Goal: Find contact information: Find contact information

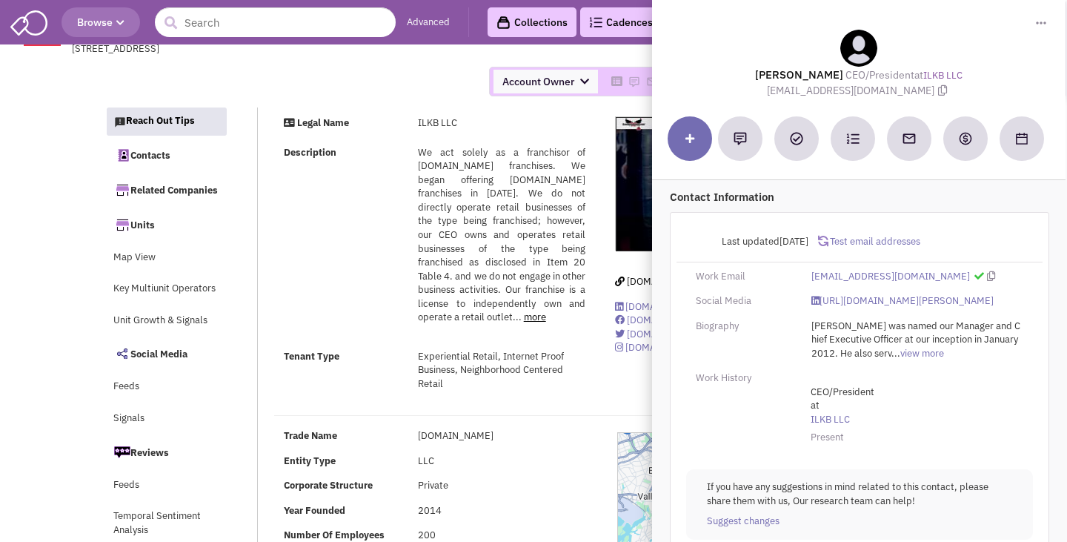
select select
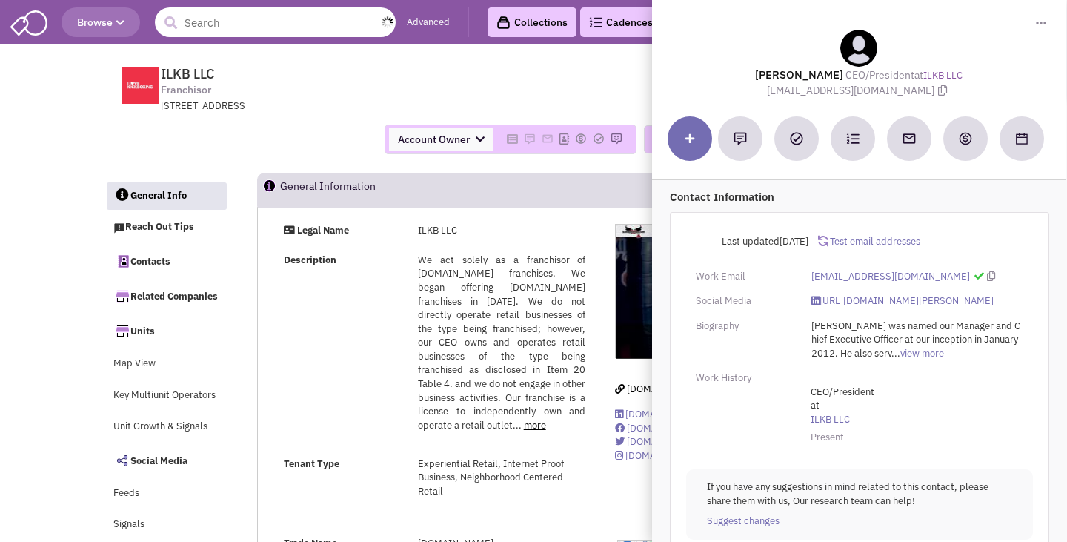
click at [325, 19] on input "text" at bounding box center [275, 22] width 241 height 30
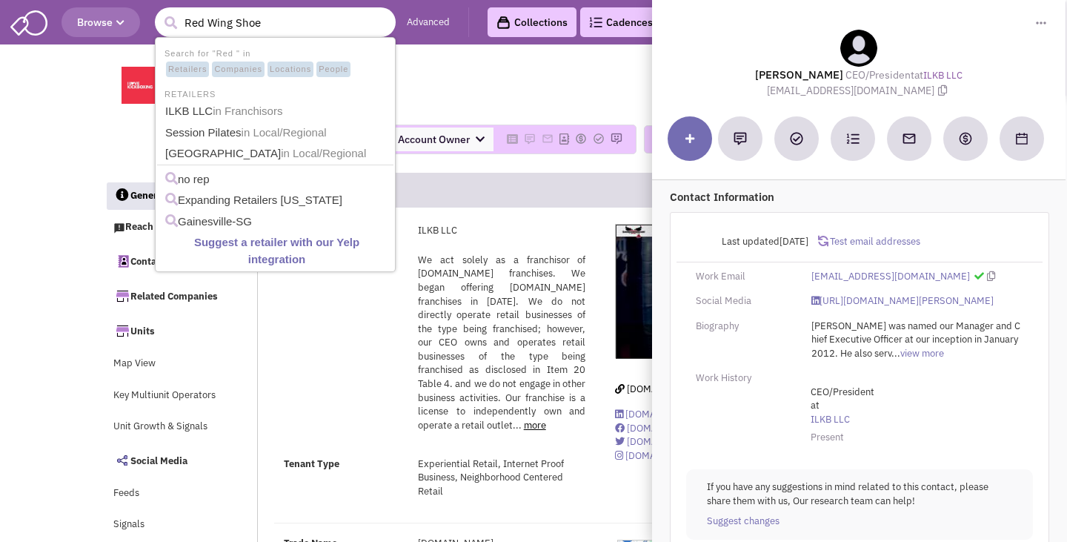
type input "Red Wing Shoes"
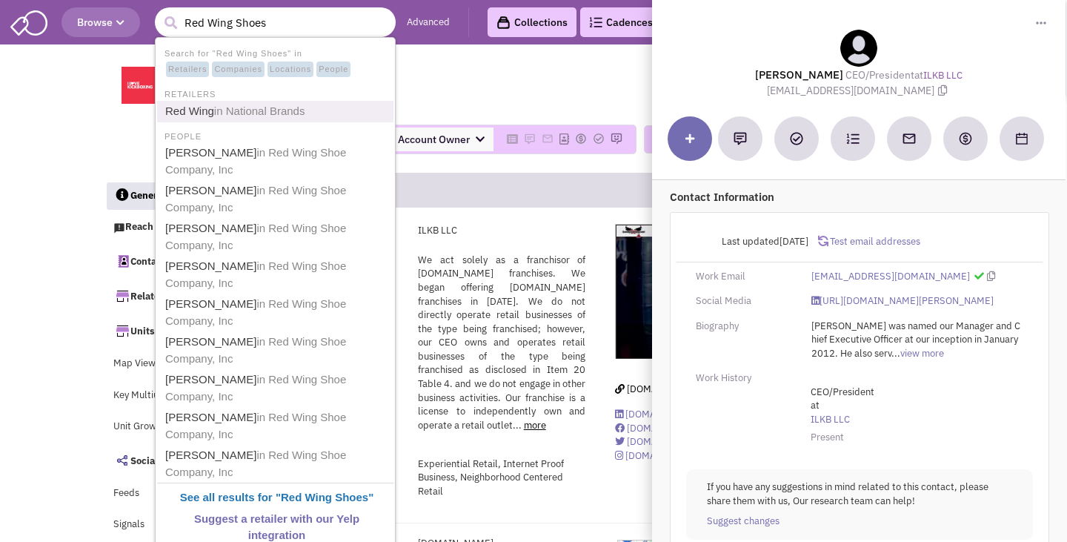
click at [281, 112] on span "in National Brands" at bounding box center [259, 111] width 91 height 13
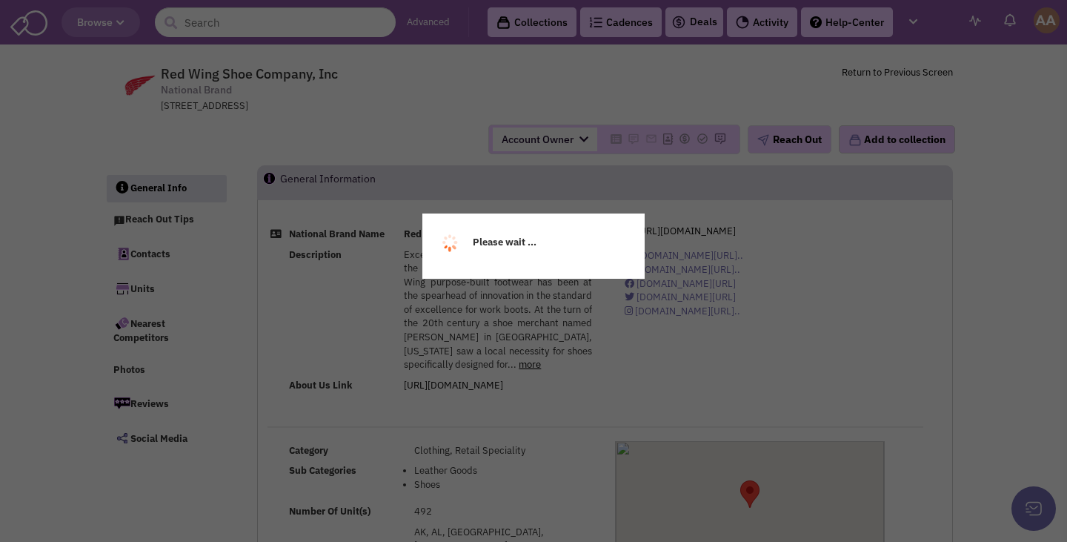
select select
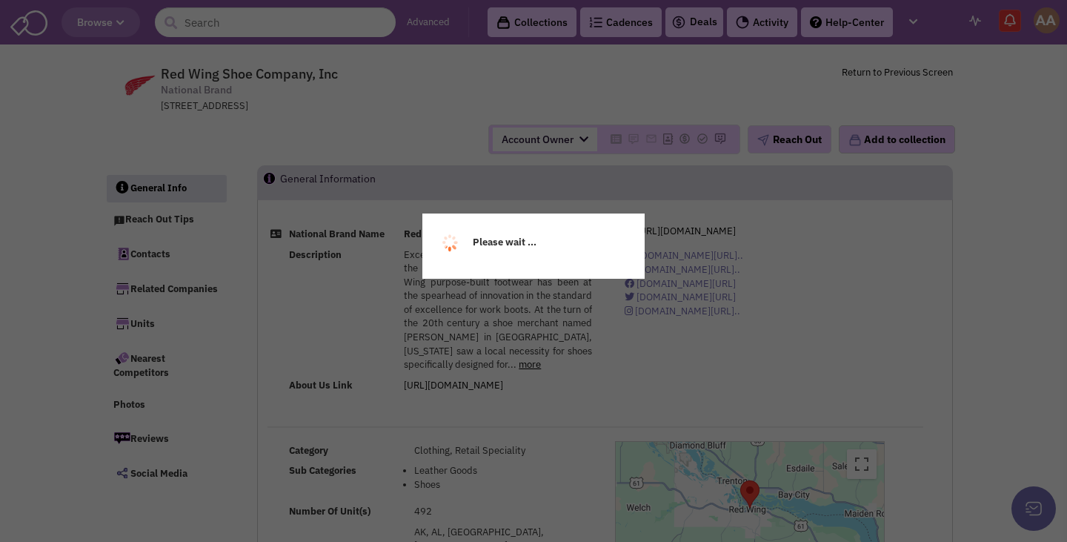
select select
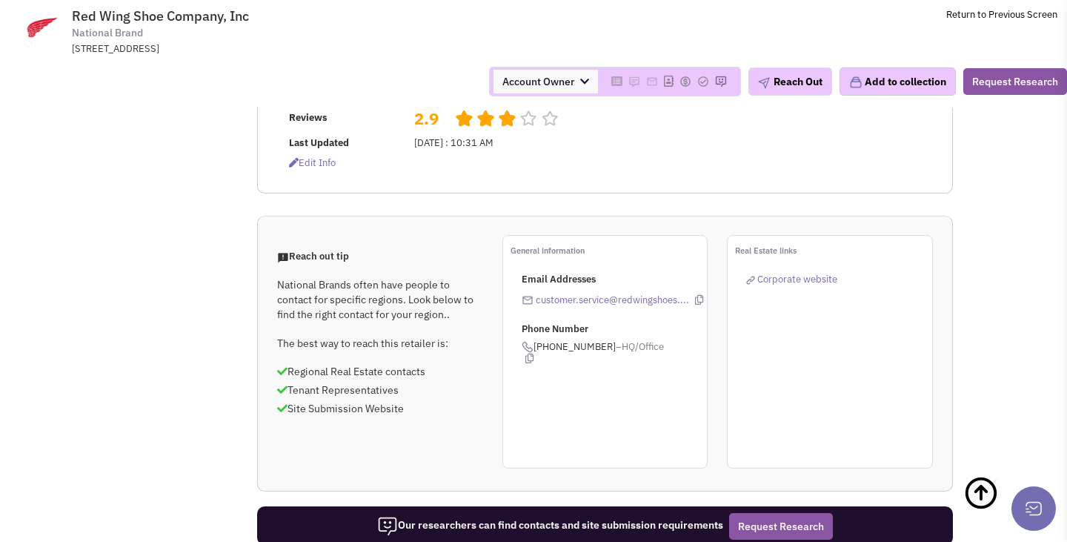
scroll to position [904, 0]
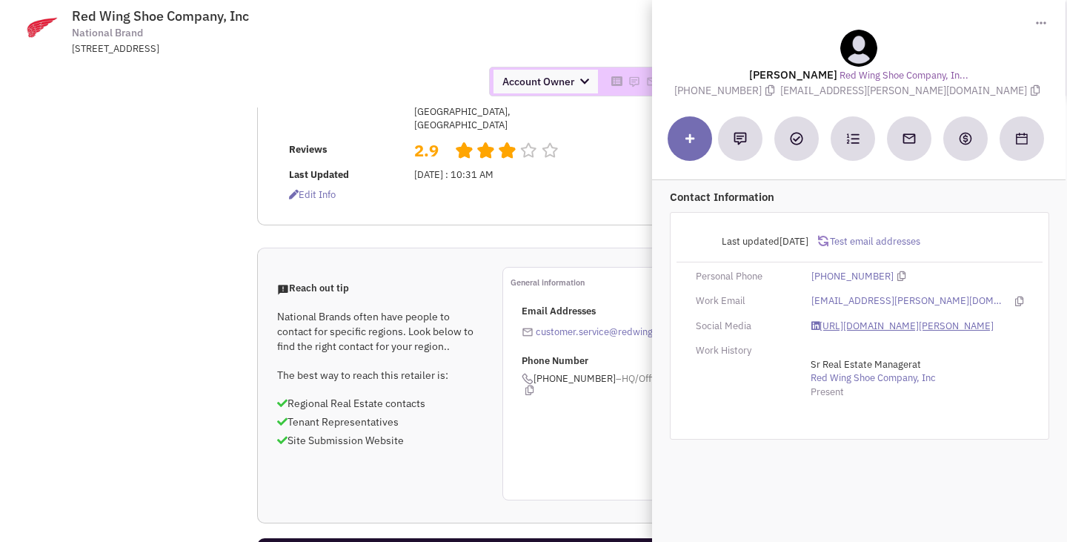
click at [847, 322] on link "https://www.linkedin.com/in/abbey-hart-a701557/" at bounding box center [903, 326] width 182 height 14
drag, startPoint x: 824, startPoint y: 93, endPoint x: 969, endPoint y: 93, distance: 144.5
click at [969, 93] on span "abbey.hart@redwingshoes.com" at bounding box center [911, 90] width 263 height 13
copy span "abbey.hart@redwingshoes.com"
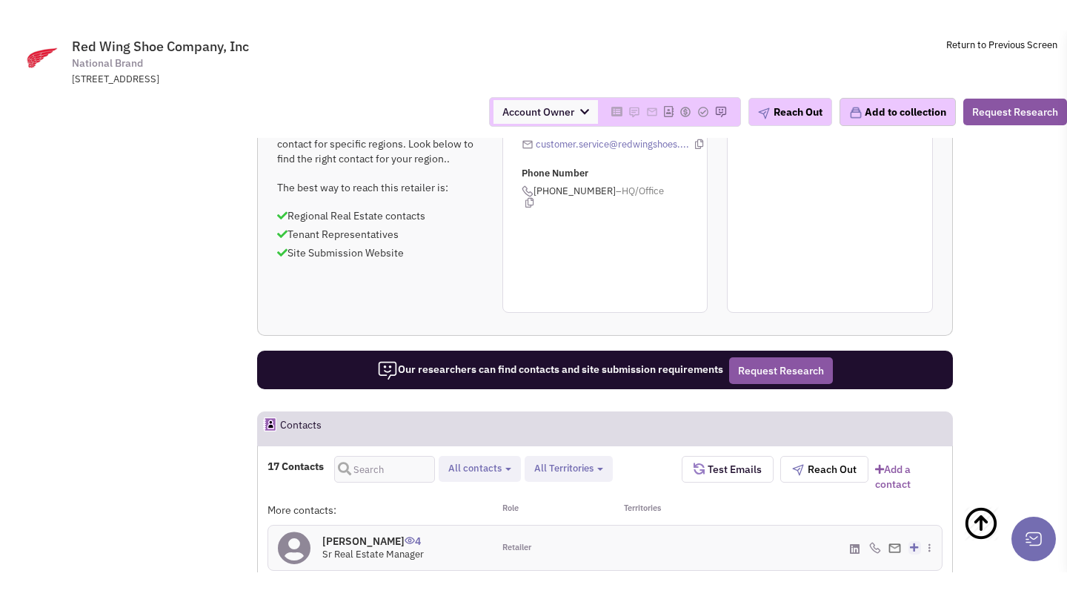
scroll to position [1120, 0]
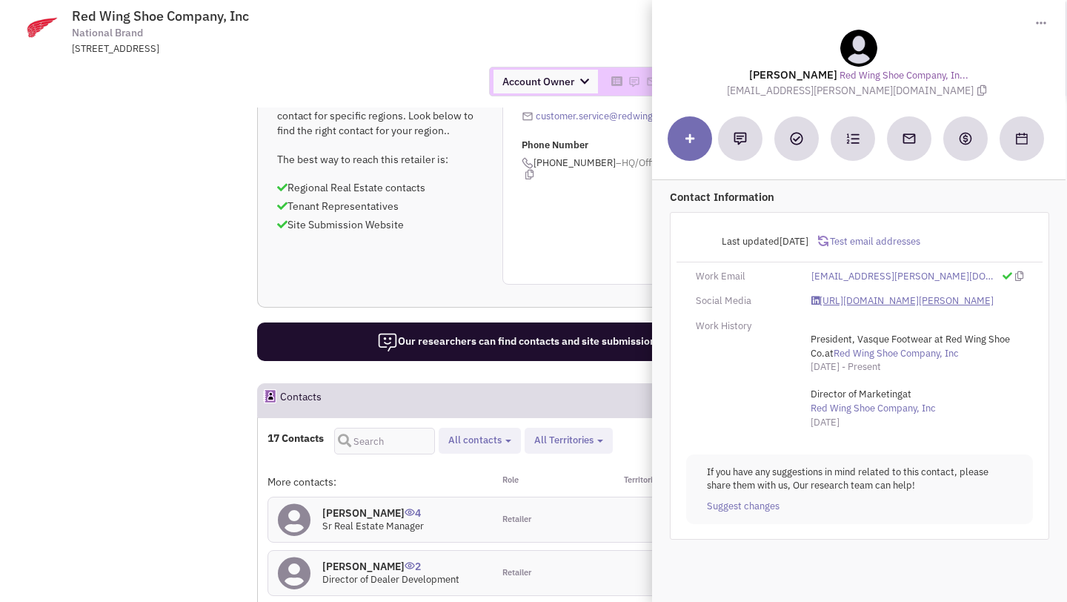
click at [866, 298] on link "https://www.linkedin.com/in/bryce-wernsman-4405506/" at bounding box center [903, 301] width 182 height 14
drag, startPoint x: 764, startPoint y: 91, endPoint x: 932, endPoint y: 95, distance: 168.3
click at [932, 95] on span "bryce.wernsman@redwingshoes.com" at bounding box center [859, 90] width 263 height 13
copy span "bryce.wernsman@redwingshoes.com"
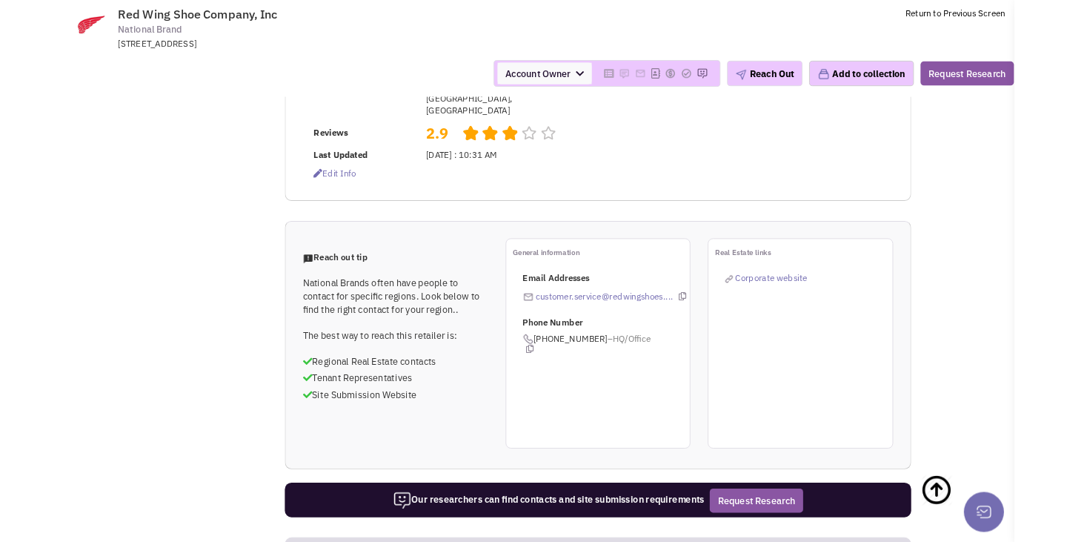
scroll to position [908, 0]
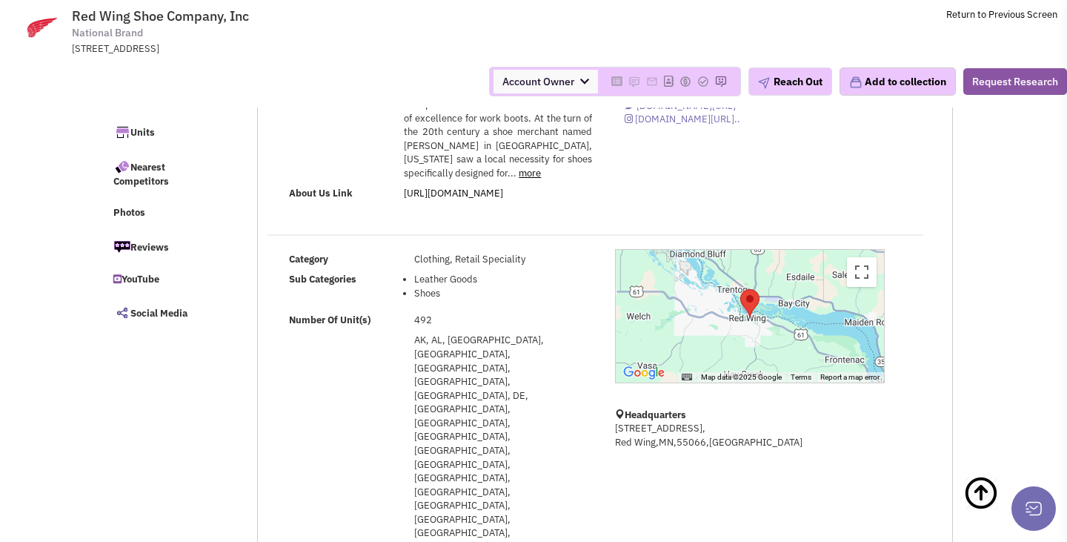
scroll to position [0, 0]
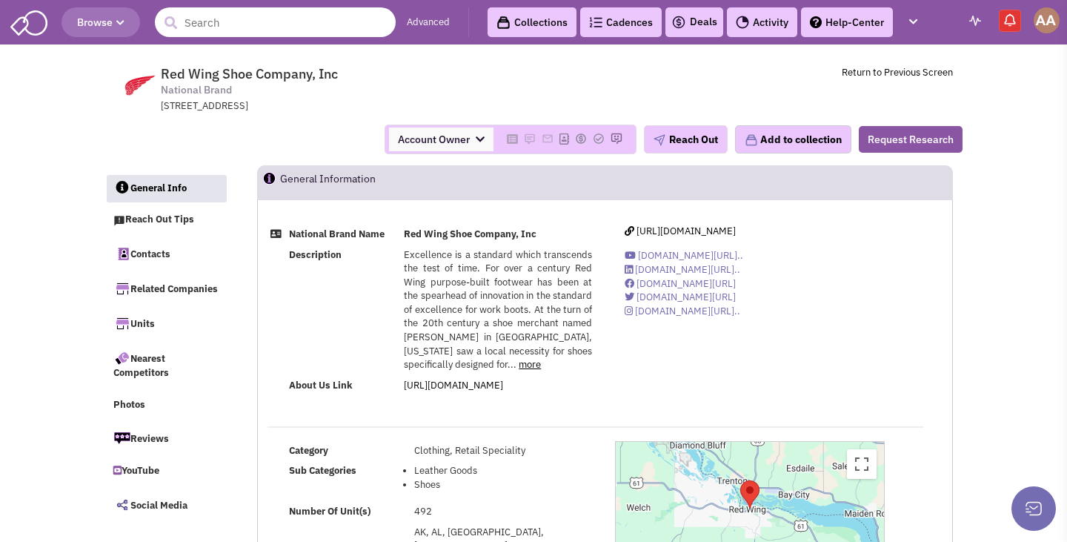
click at [268, 23] on input "text" at bounding box center [275, 22] width 241 height 30
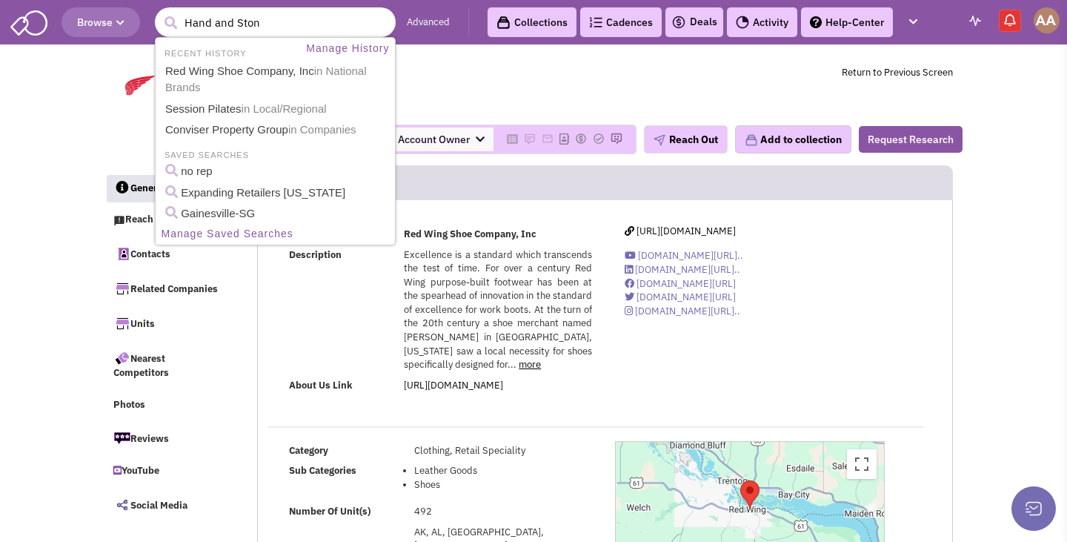
type input "Hand and Stone"
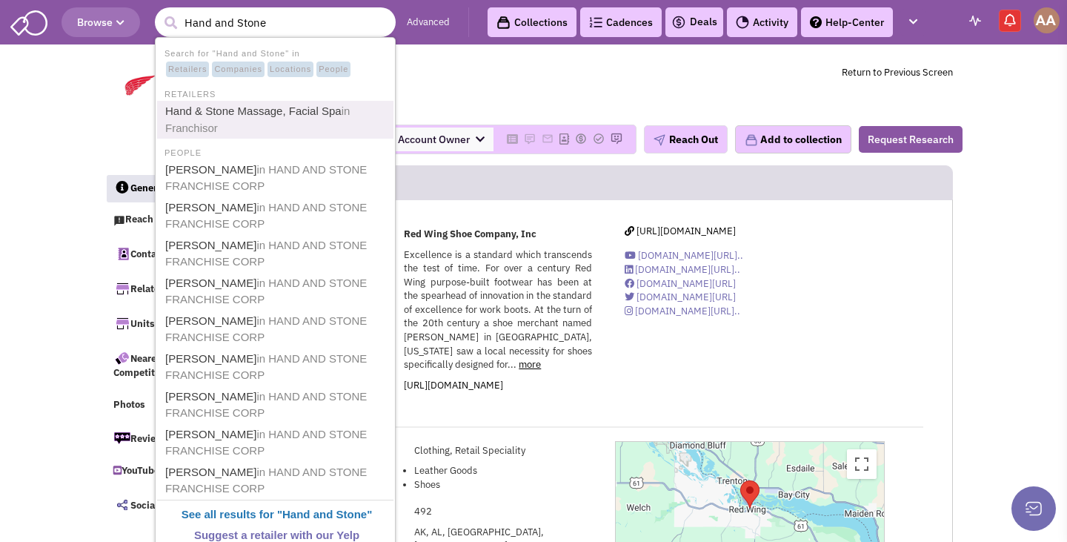
click at [254, 114] on link "Hand & Stone Massage, Facial Spa in Franchisor" at bounding box center [277, 120] width 232 height 36
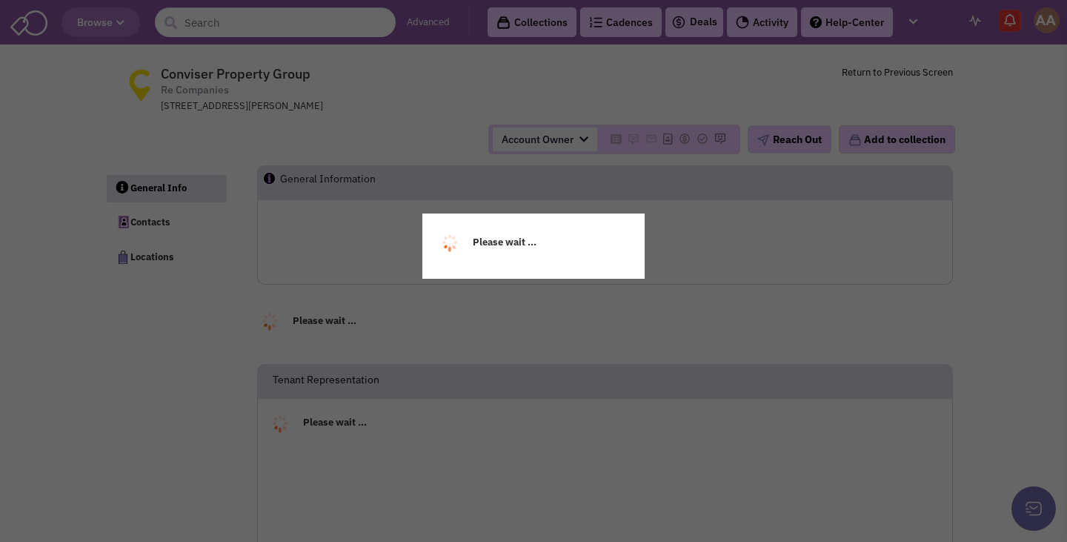
select select
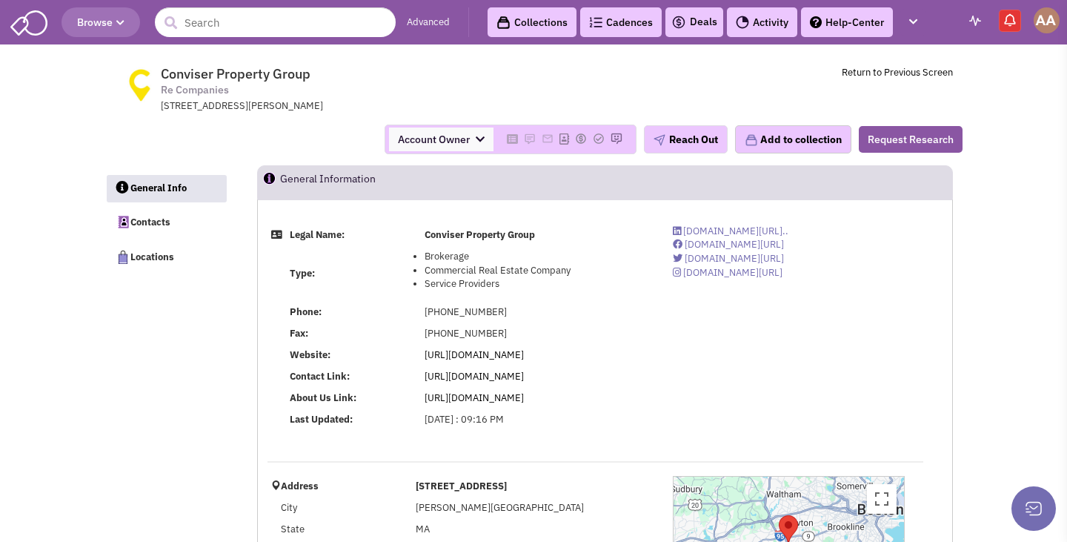
select select
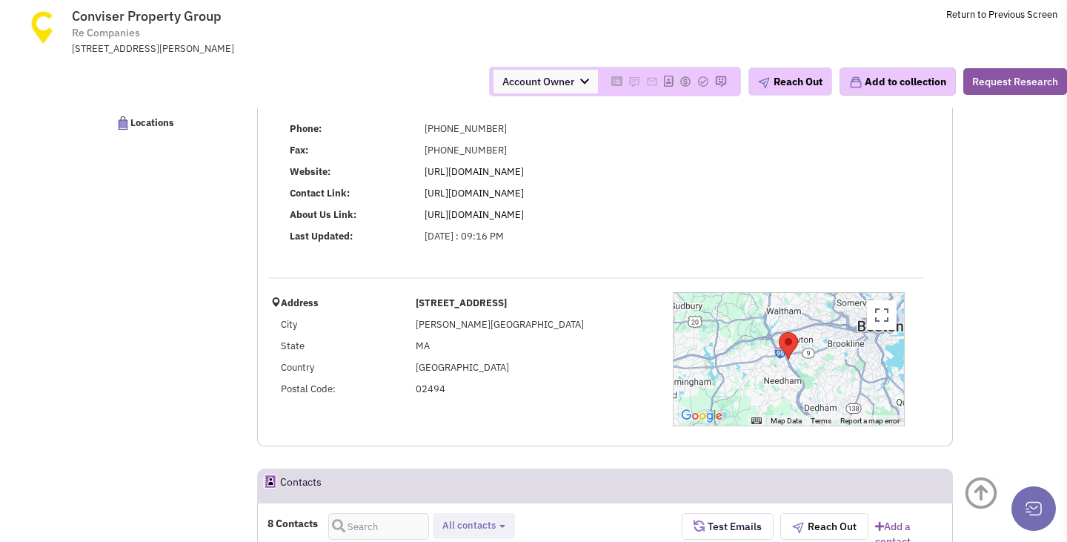
select select
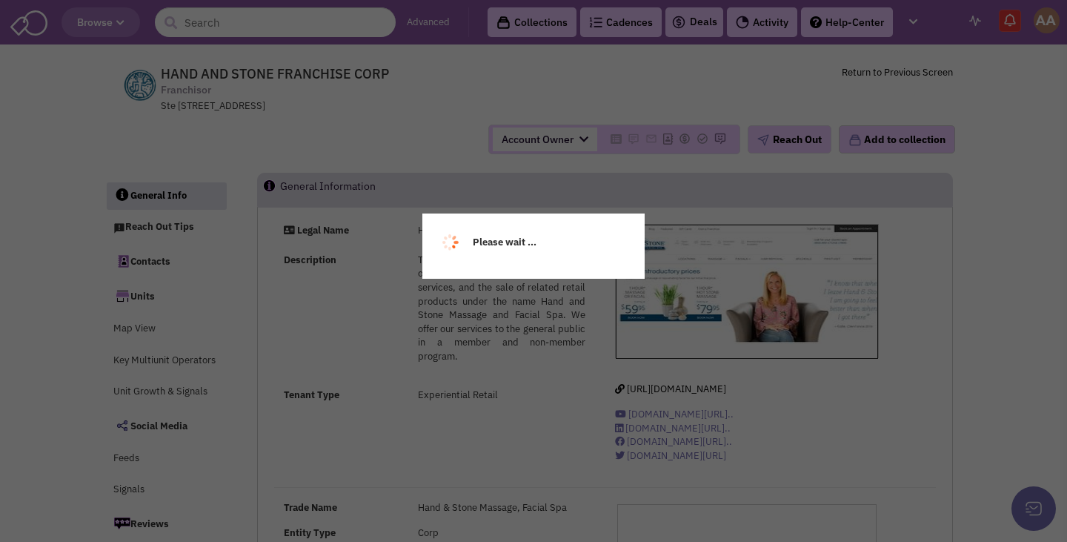
select select
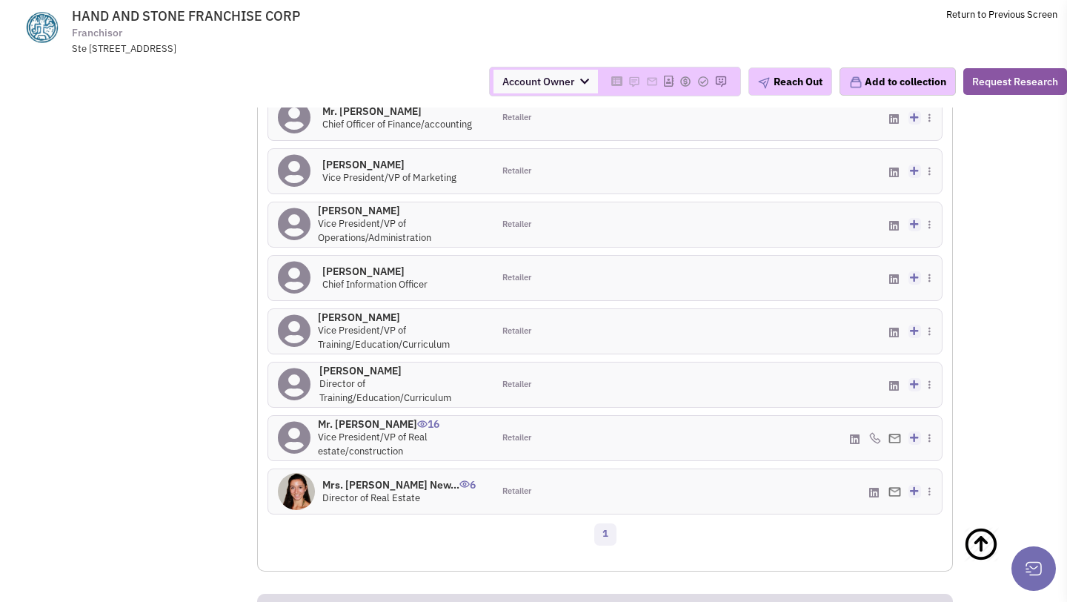
scroll to position [1273, 0]
click at [359, 422] on h4 "Mr. Kris Smith 16" at bounding box center [400, 422] width 165 height 13
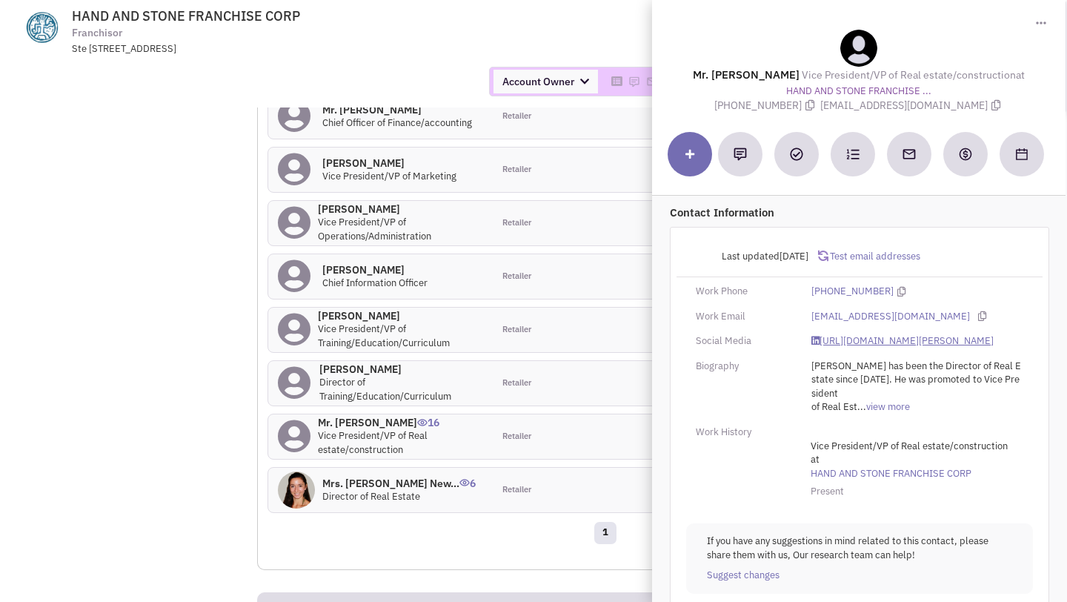
click at [827, 342] on link "https://www.linkedin.com/in/kris-smith-94b672b/" at bounding box center [903, 341] width 182 height 14
drag, startPoint x: 835, startPoint y: 106, endPoint x: 962, endPoint y: 107, distance: 126.7
click at [962, 107] on span "ksmith@handandstone.com" at bounding box center [912, 105] width 184 height 13
copy span "ksmith@handandstone.com"
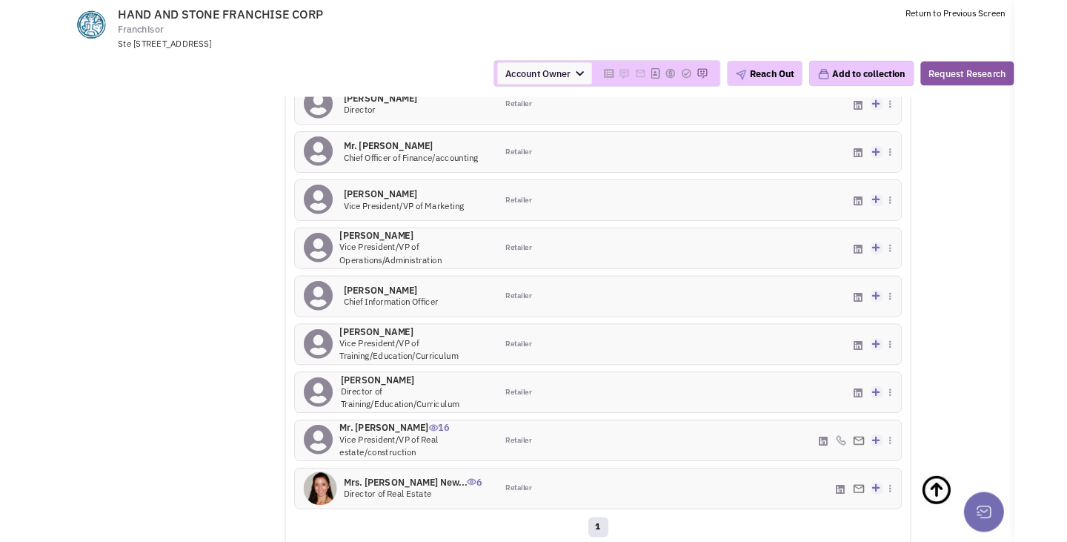
scroll to position [1301, 0]
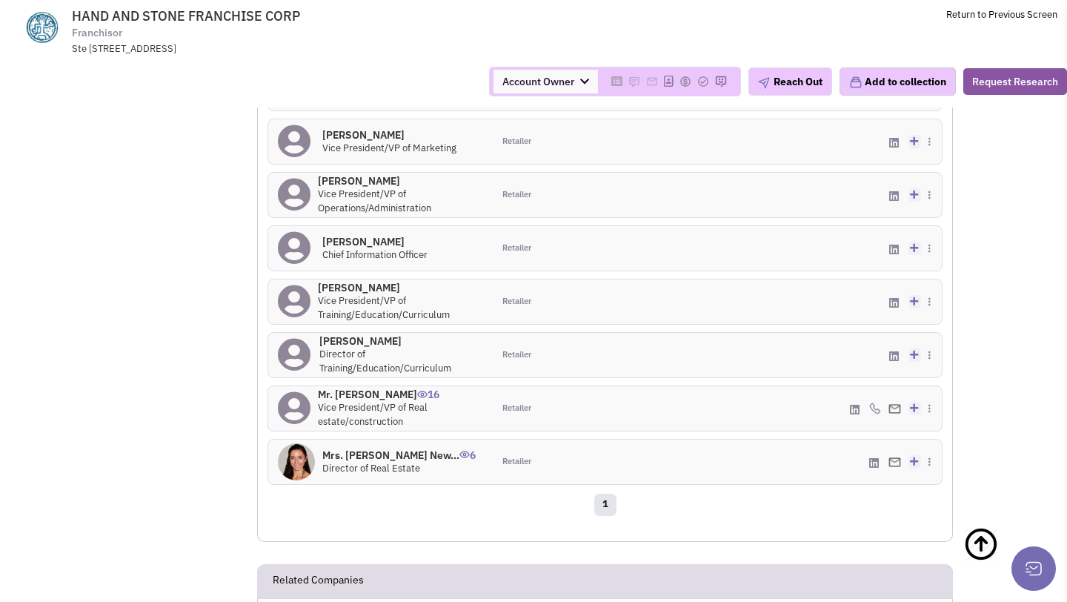
click at [354, 456] on h4 "Mrs. Stephanie New... 6" at bounding box center [398, 454] width 153 height 13
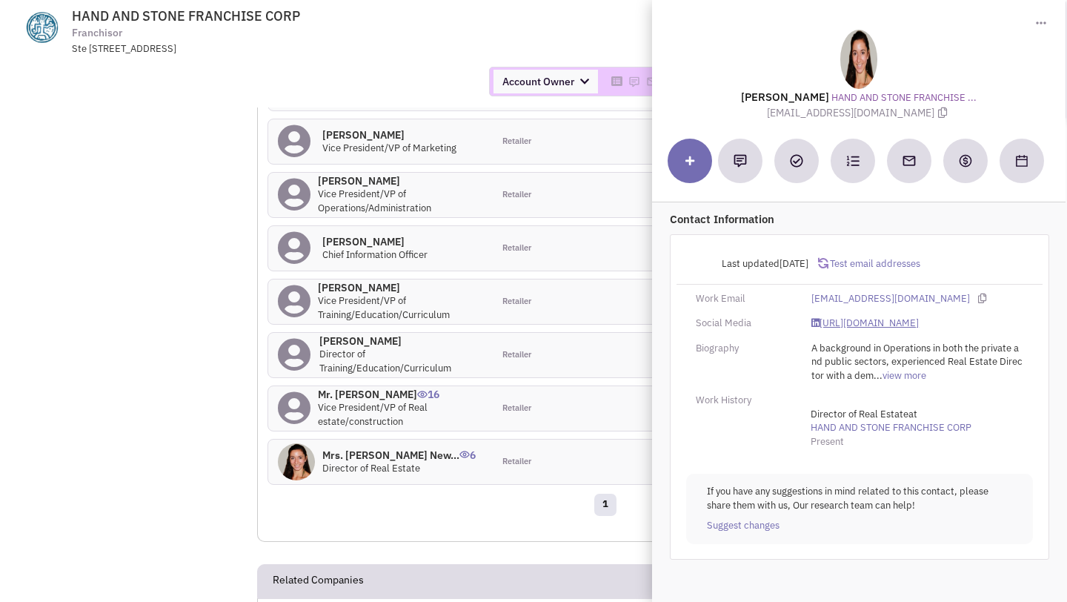
click at [870, 316] on link "https://www.linkedin.com/in/stephnewton/" at bounding box center [865, 323] width 107 height 14
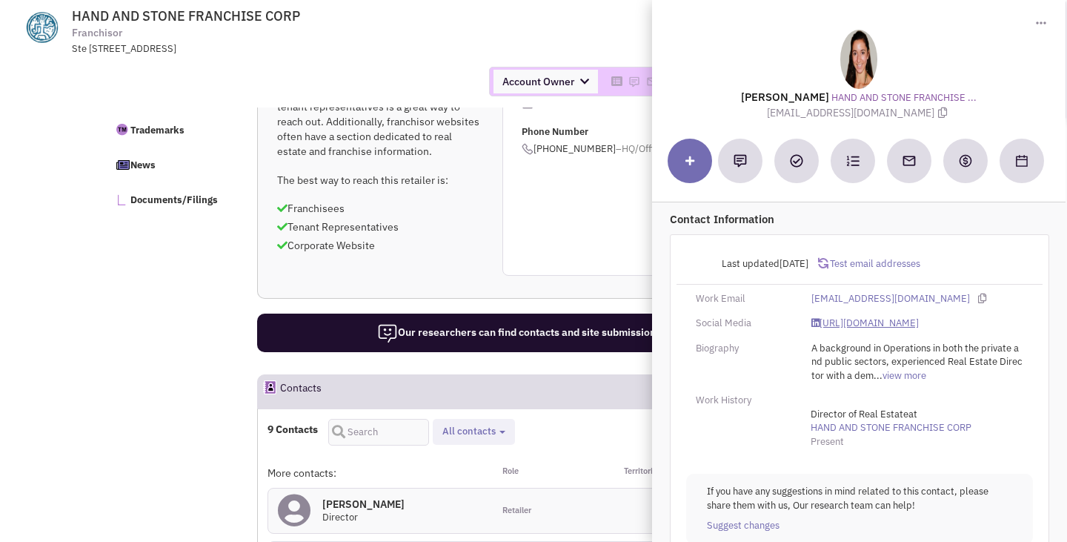
scroll to position [873, 0]
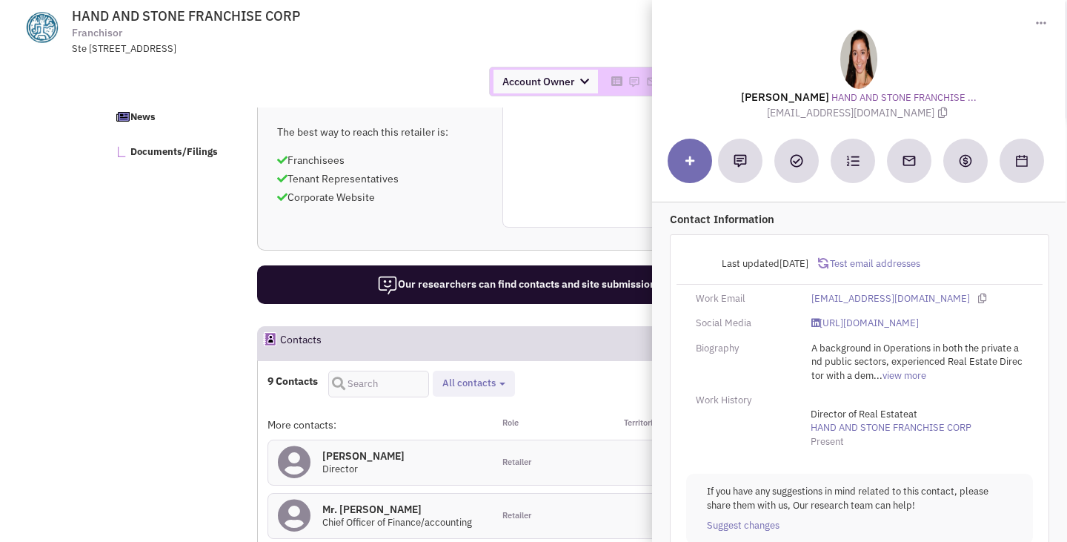
click at [348, 449] on h4 "Mr. Todd Leff 0" at bounding box center [363, 455] width 82 height 13
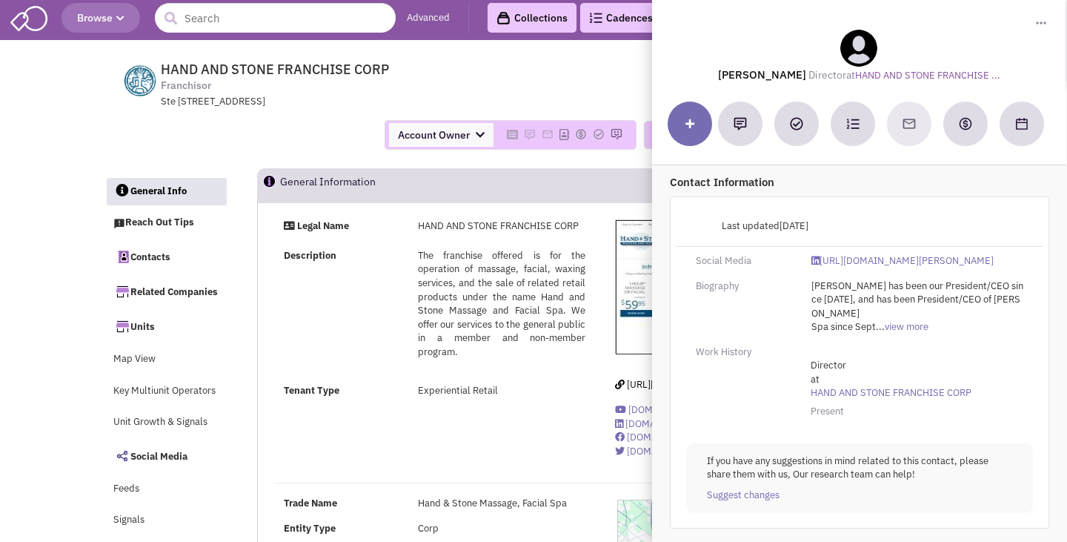
scroll to position [0, 0]
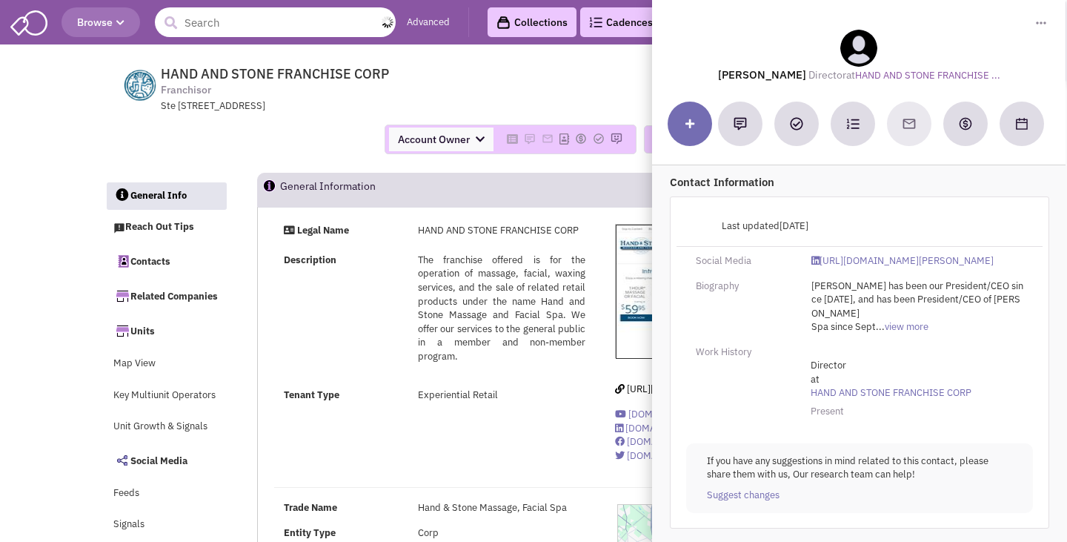
click at [325, 22] on input "text" at bounding box center [275, 22] width 241 height 30
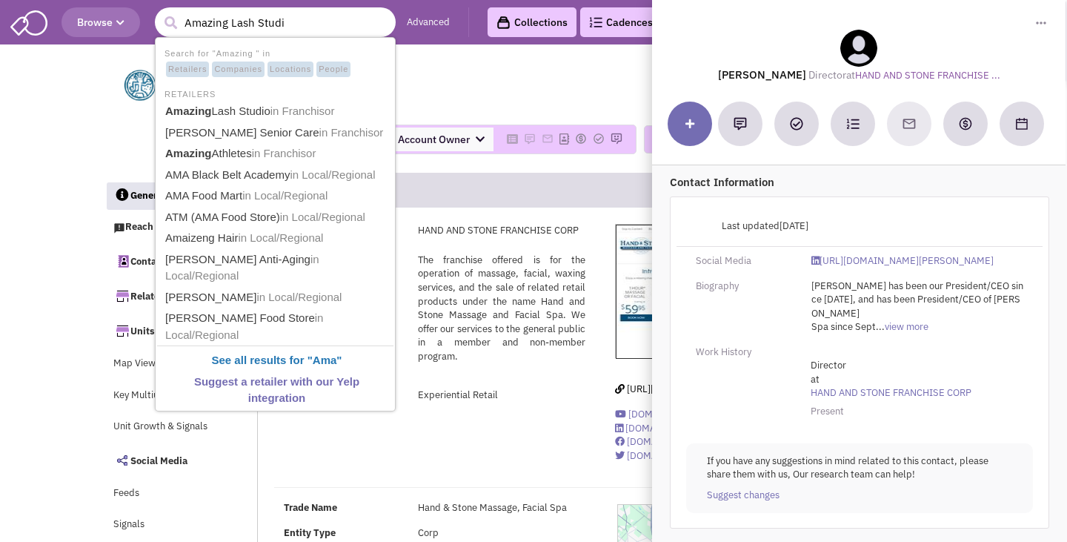
type input "Amazing Lash Studio"
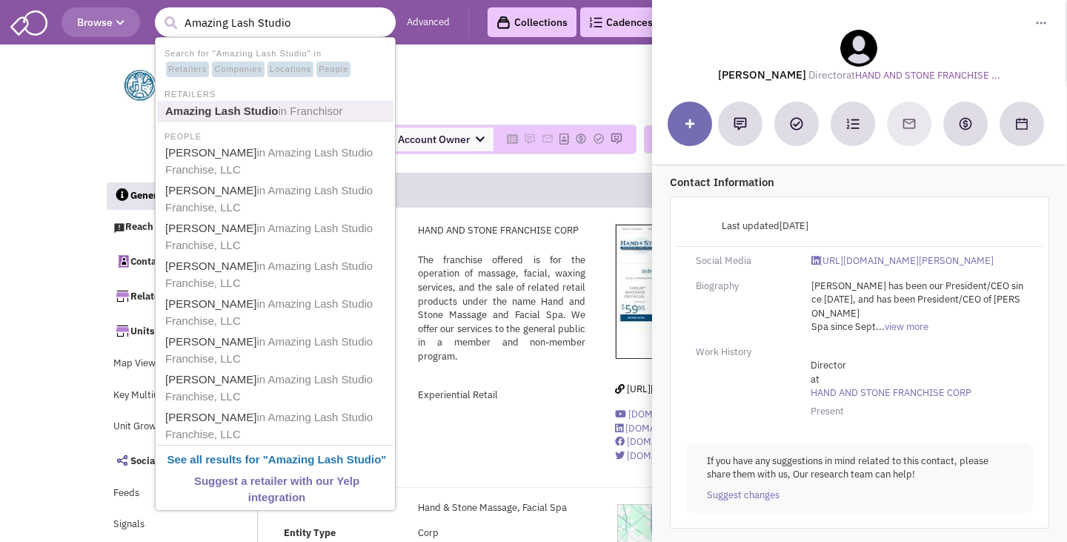
click at [287, 105] on span "in Franchisor" at bounding box center [311, 111] width 64 height 13
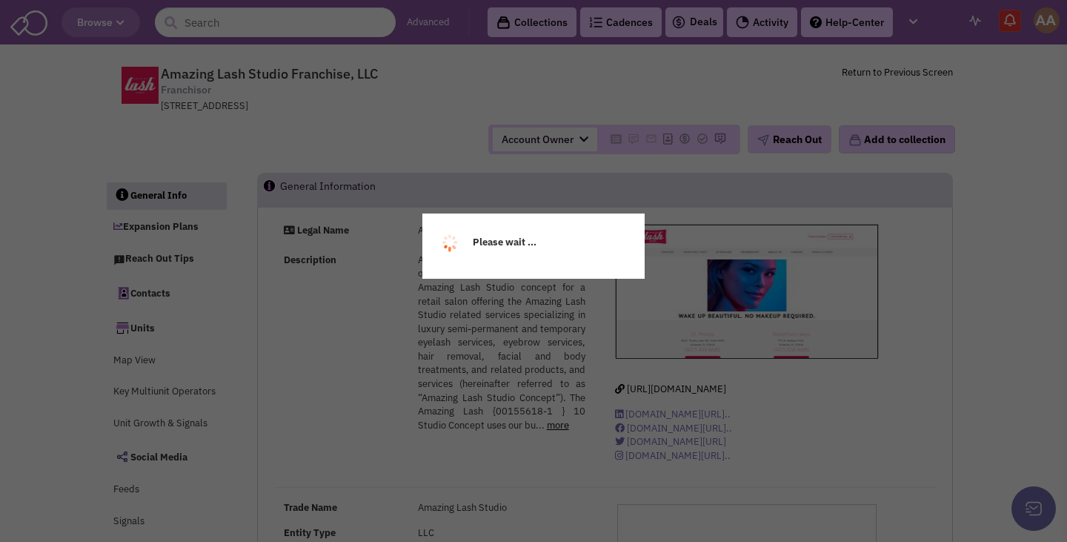
select select
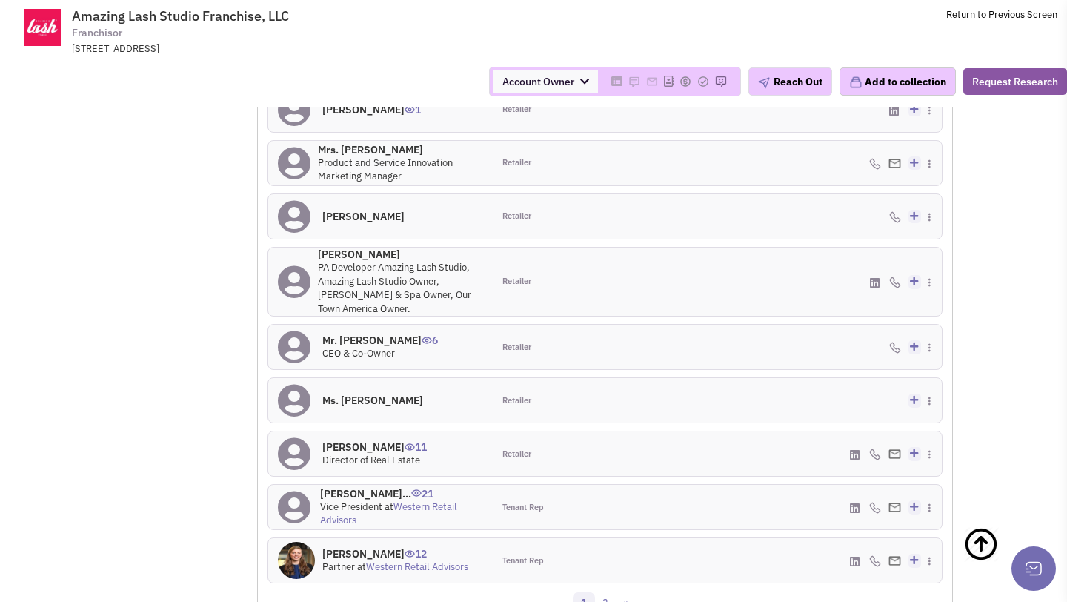
scroll to position [1539, 0]
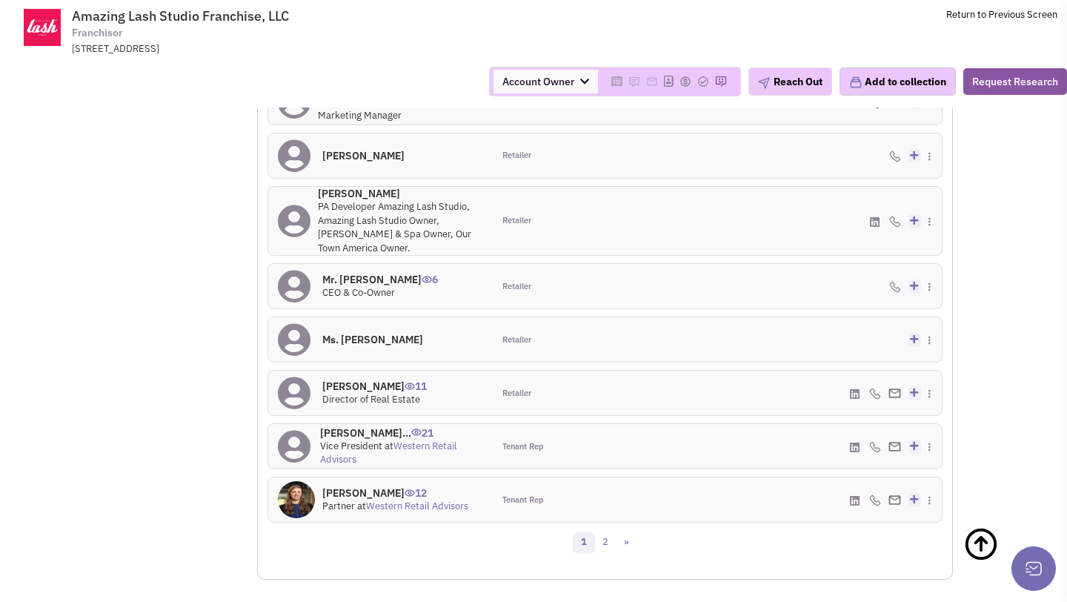
click at [359, 387] on h4 "[PERSON_NAME] 11" at bounding box center [374, 385] width 105 height 13
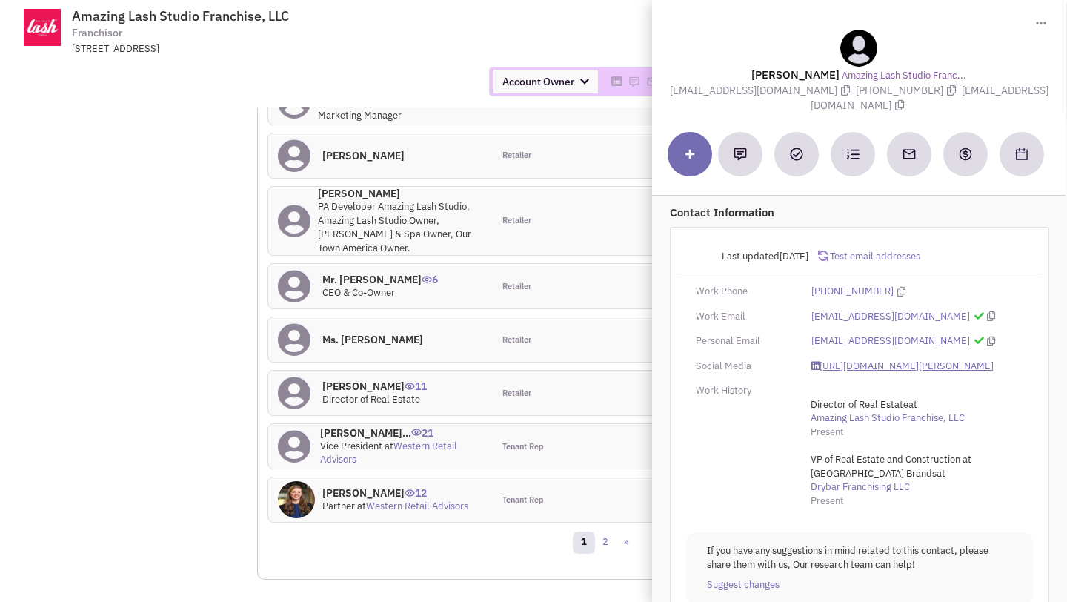
click at [857, 359] on link "[URL][DOMAIN_NAME][PERSON_NAME]" at bounding box center [903, 366] width 182 height 14
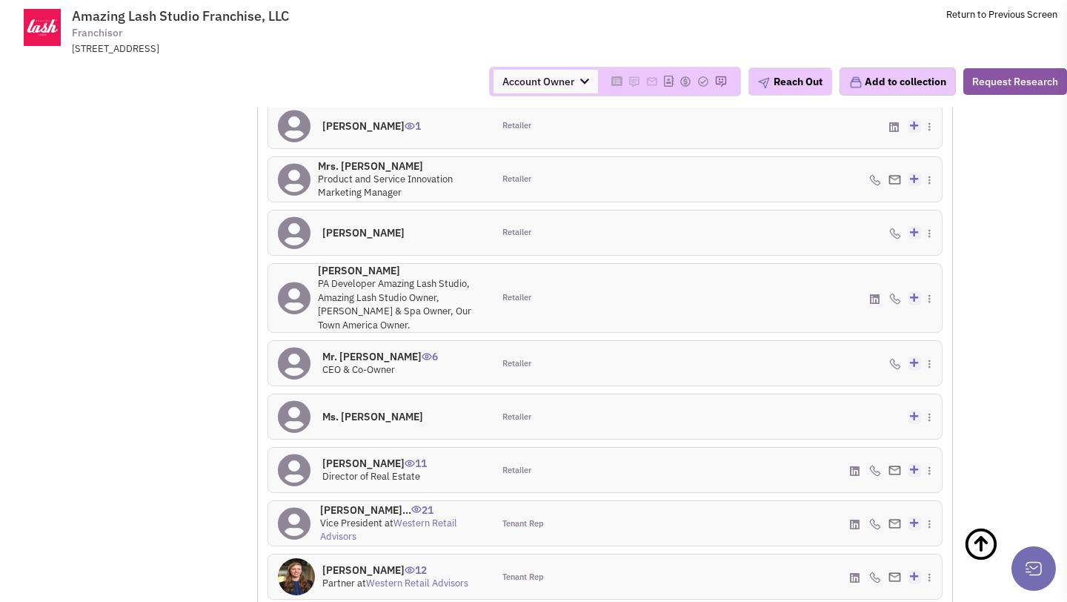
scroll to position [1467, 0]
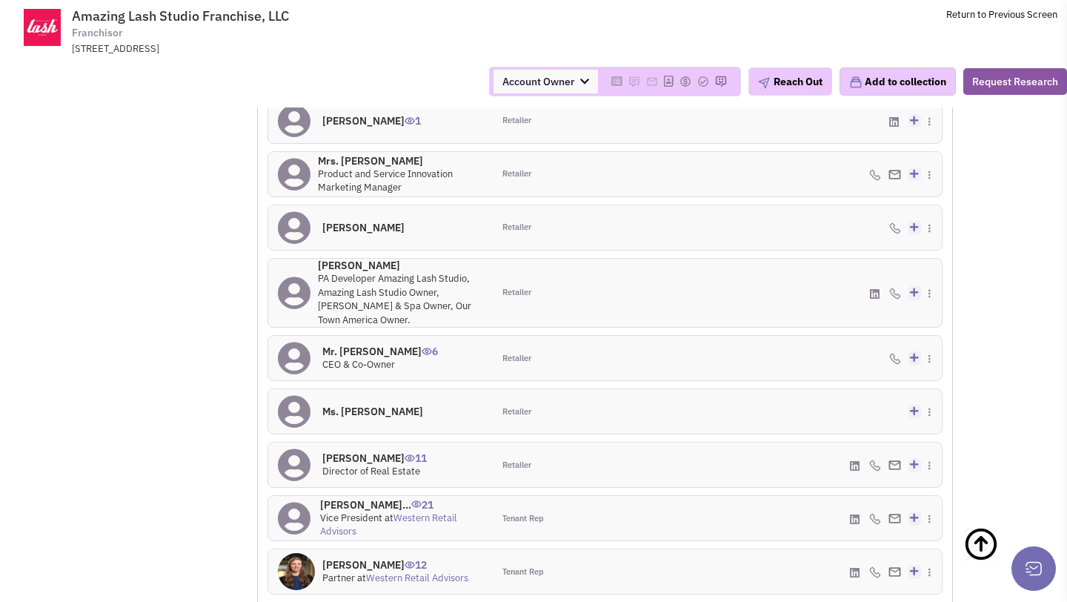
click at [366, 348] on h4 "Mr. Edward Le 6" at bounding box center [380, 351] width 116 height 13
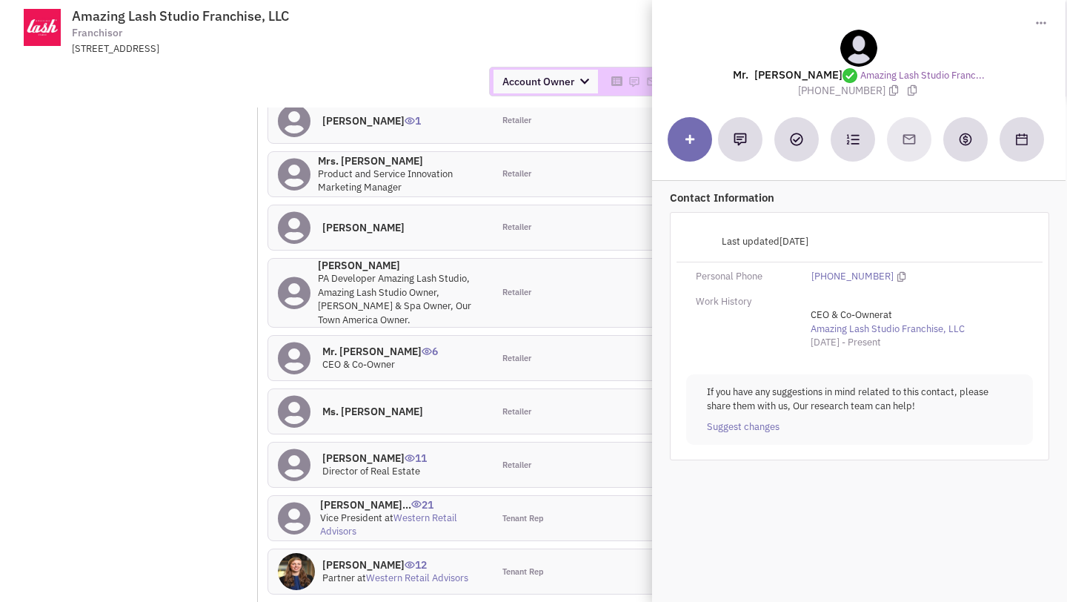
drag, startPoint x: 802, startPoint y: 90, endPoint x: 878, endPoint y: 90, distance: 75.6
click at [878, 90] on span "(832) 576-0743" at bounding box center [851, 90] width 106 height 13
copy span "(832) 576-0743"
click at [956, 44] on div at bounding box center [858, 48] width 379 height 37
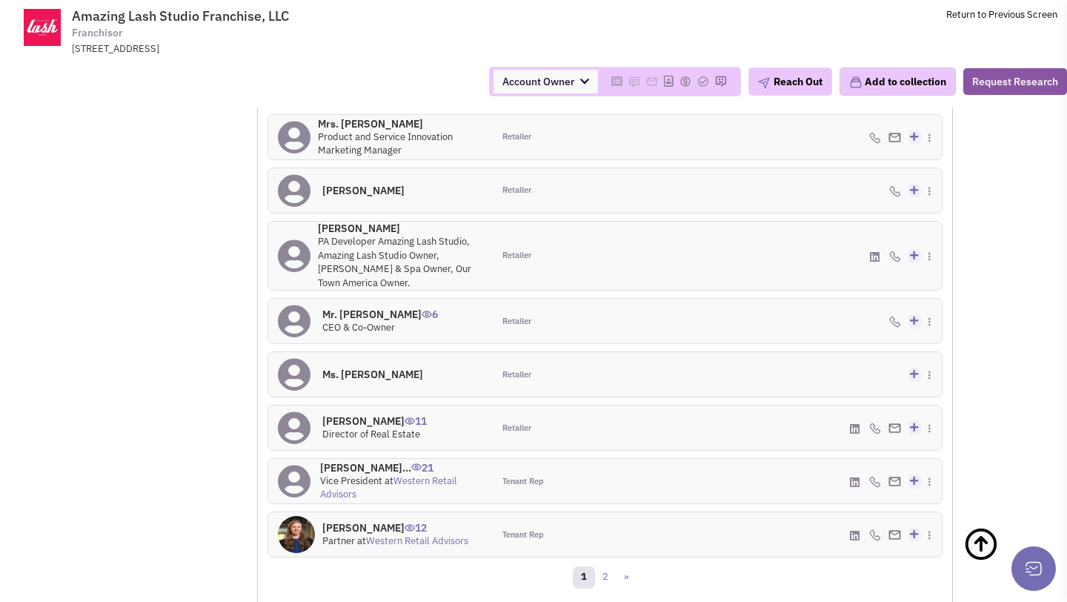
scroll to position [1540, 0]
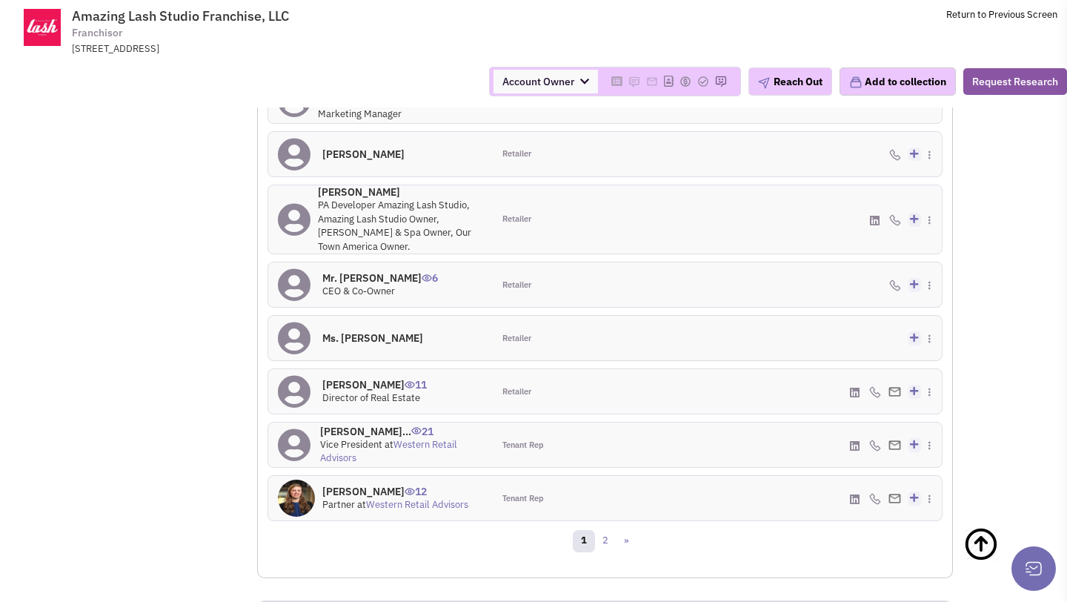
click at [388, 430] on h4 "Mr. Alfredo Arguell... 21" at bounding box center [401, 431] width 163 height 13
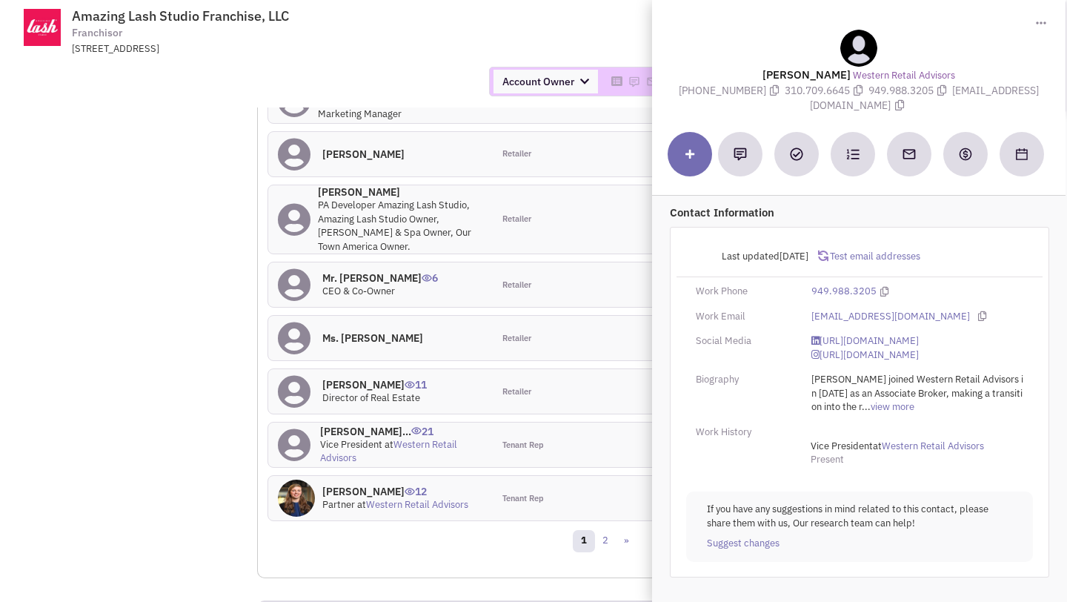
drag, startPoint x: 966, startPoint y: 89, endPoint x: 975, endPoint y: 103, distance: 16.7
click at [975, 103] on div "Mr. Alfredo Arguello Western Retail Advisors (949) 988-3205 310.709.6645 949.98…" at bounding box center [859, 72] width 399 height 84
copy span "aarguello@w-retail.com"
click at [962, 242] on div "Last updated 6/18/2025 Test email addresses" at bounding box center [860, 259] width 366 height 35
click at [847, 342] on link "https://www.linkedin.com/company/western-retail-advisors/" at bounding box center [865, 341] width 107 height 14
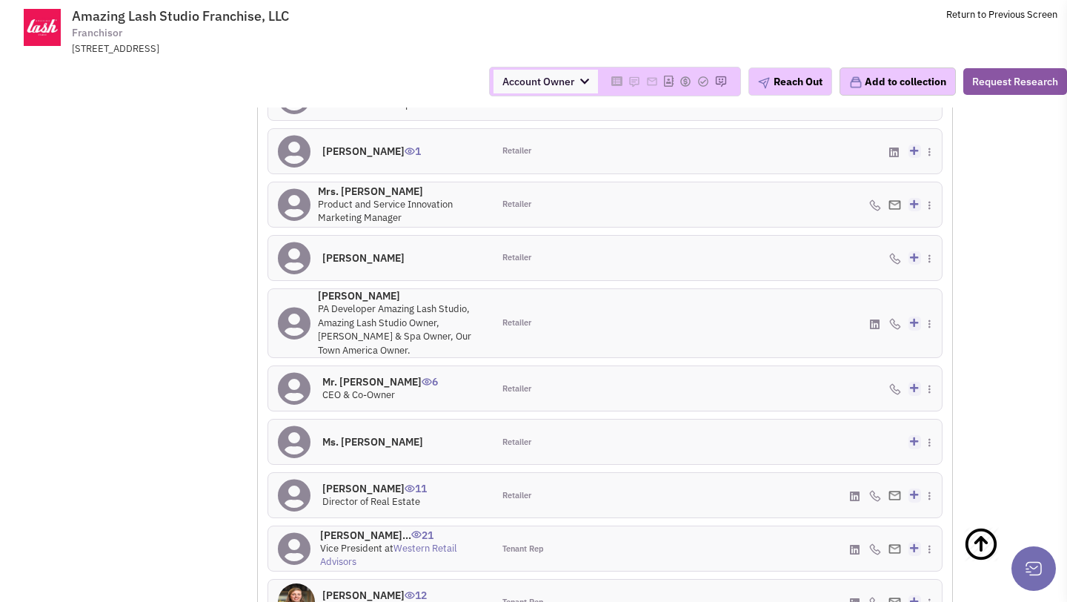
scroll to position [1402, 0]
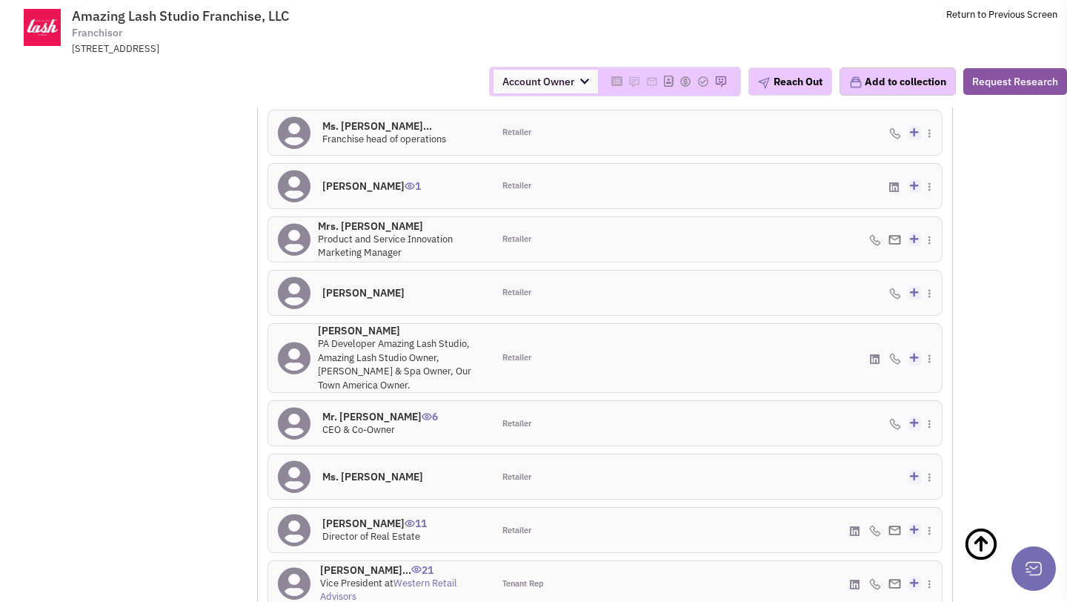
click at [363, 125] on h4 "Ms. [PERSON_NAME]... 0" at bounding box center [384, 125] width 124 height 13
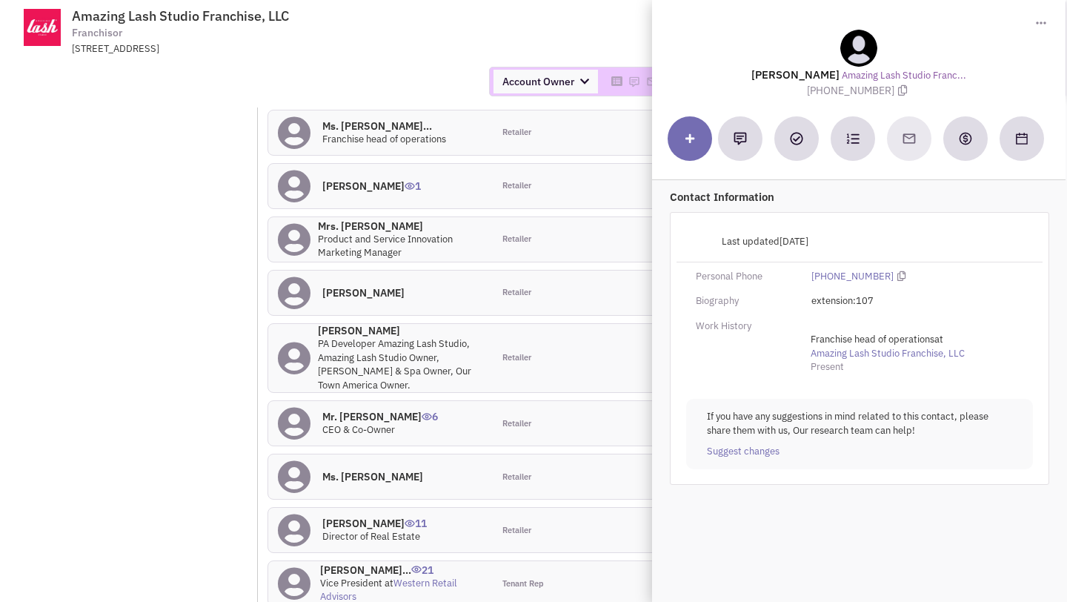
click at [425, 60] on div "Account Owner Account Owner Abe Arteaga Armando Delgado Cody Johnson Erik K. Fu…" at bounding box center [533, 82] width 1087 height 52
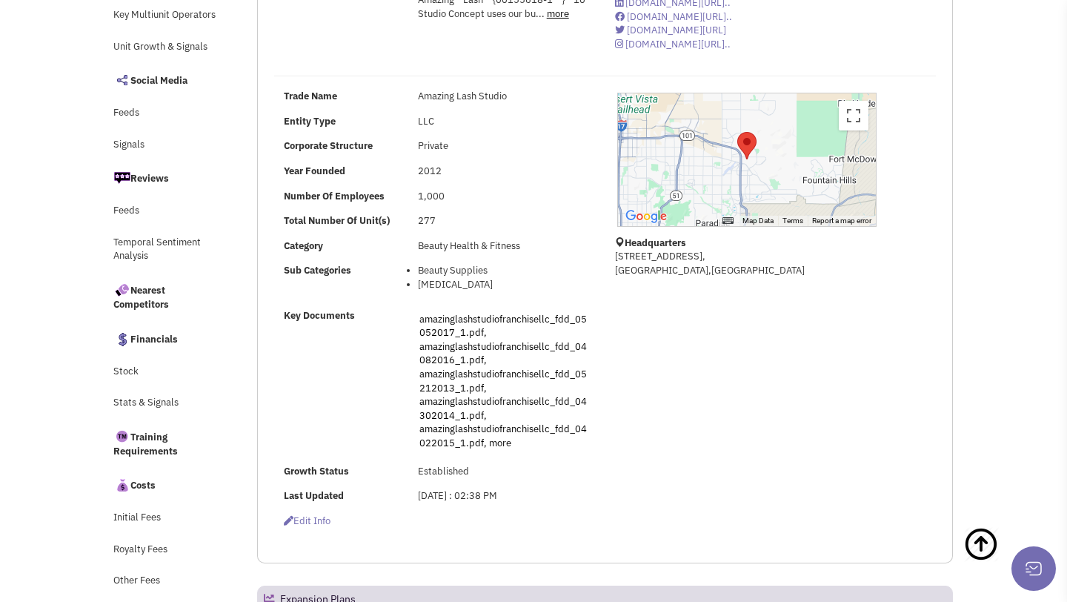
scroll to position [0, 0]
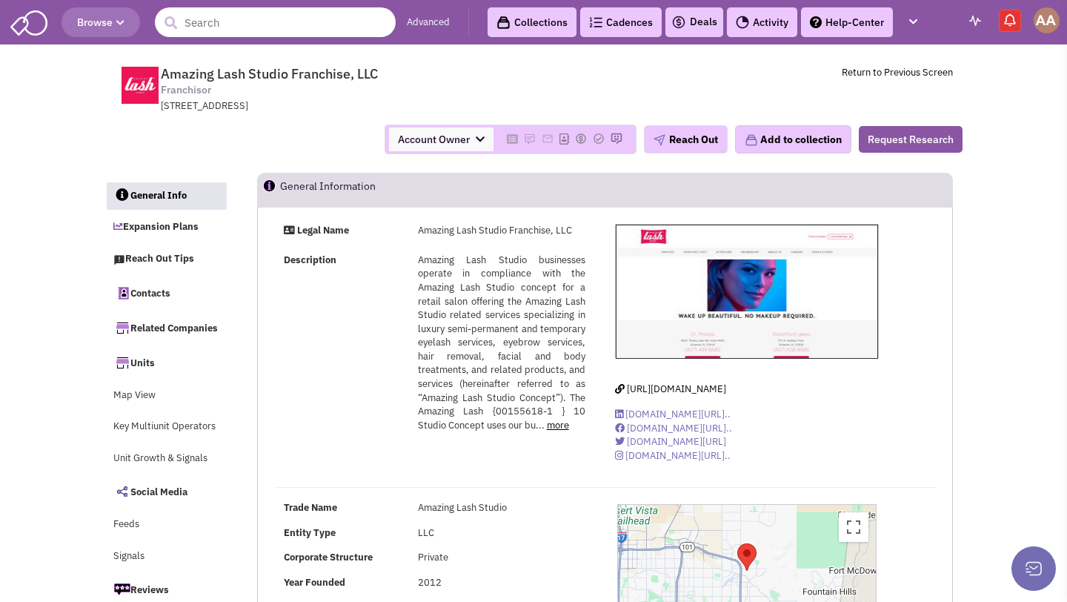
click at [283, 24] on input "text" at bounding box center [275, 22] width 241 height 30
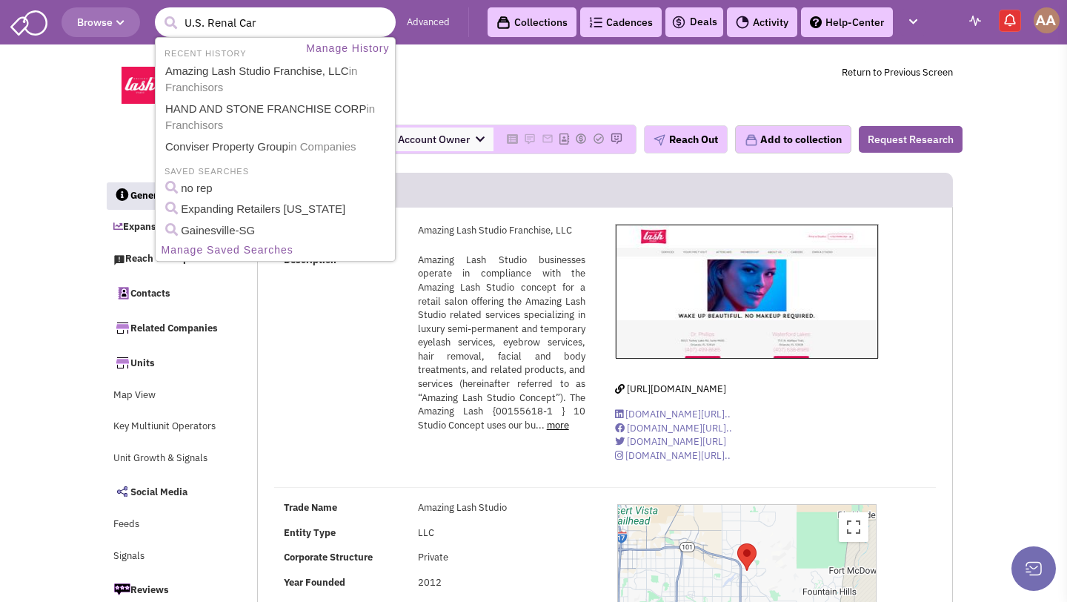
type input "U.S. Renal Care"
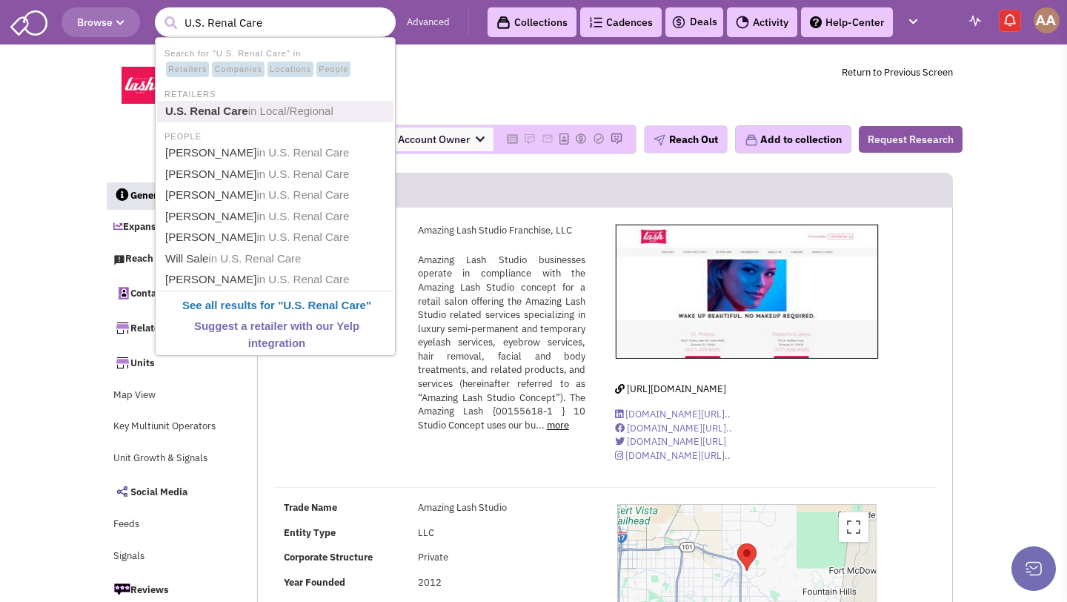
click at [261, 113] on span "in Local/Regional" at bounding box center [290, 111] width 85 height 13
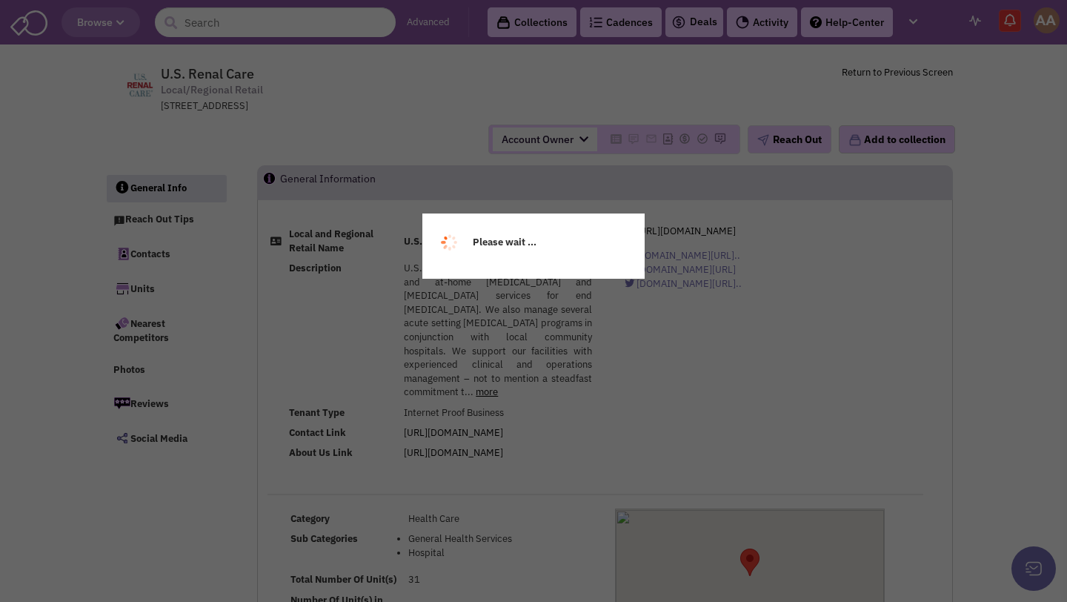
select select
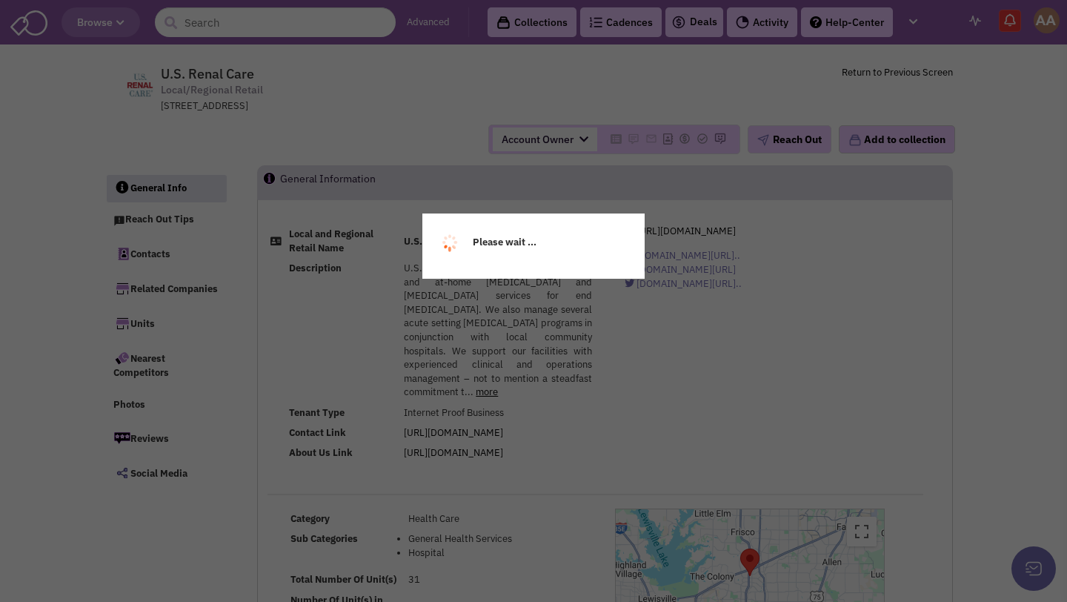
select select
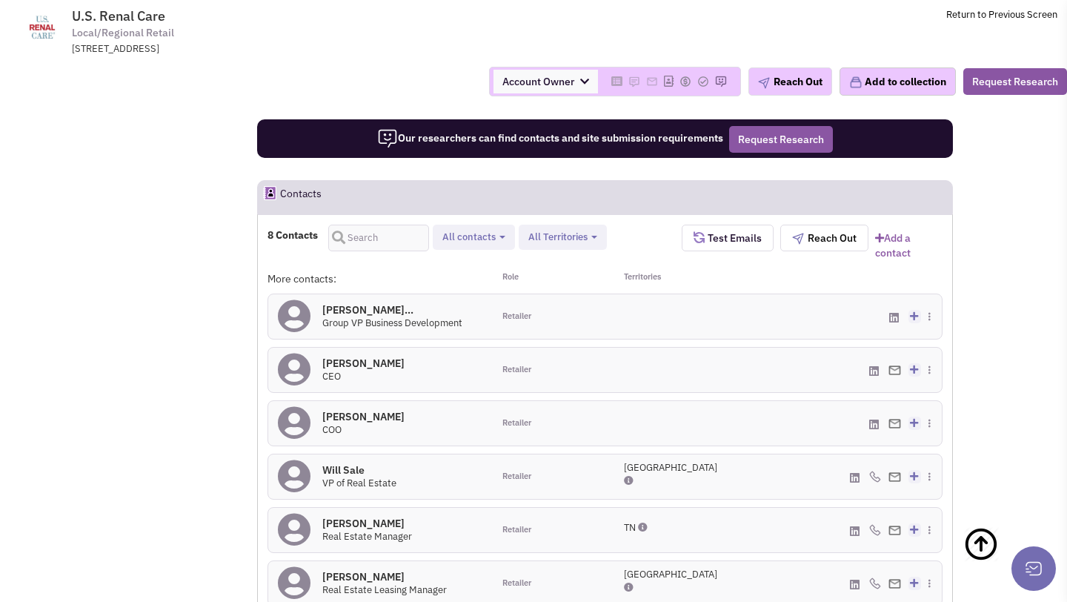
scroll to position [960, 0]
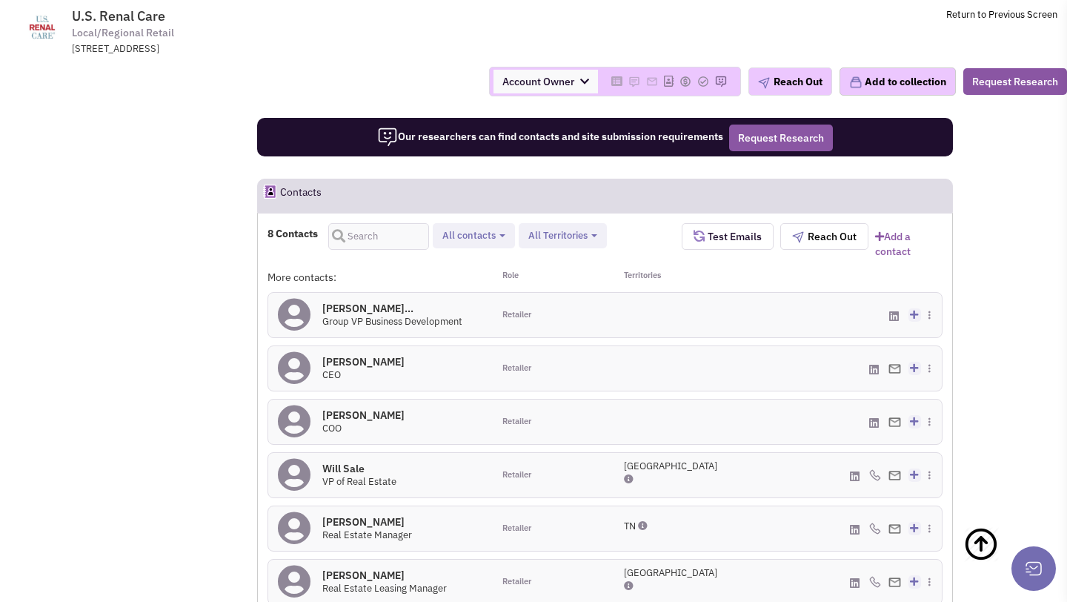
click at [371, 302] on h4 "[PERSON_NAME]... 0" at bounding box center [392, 308] width 140 height 13
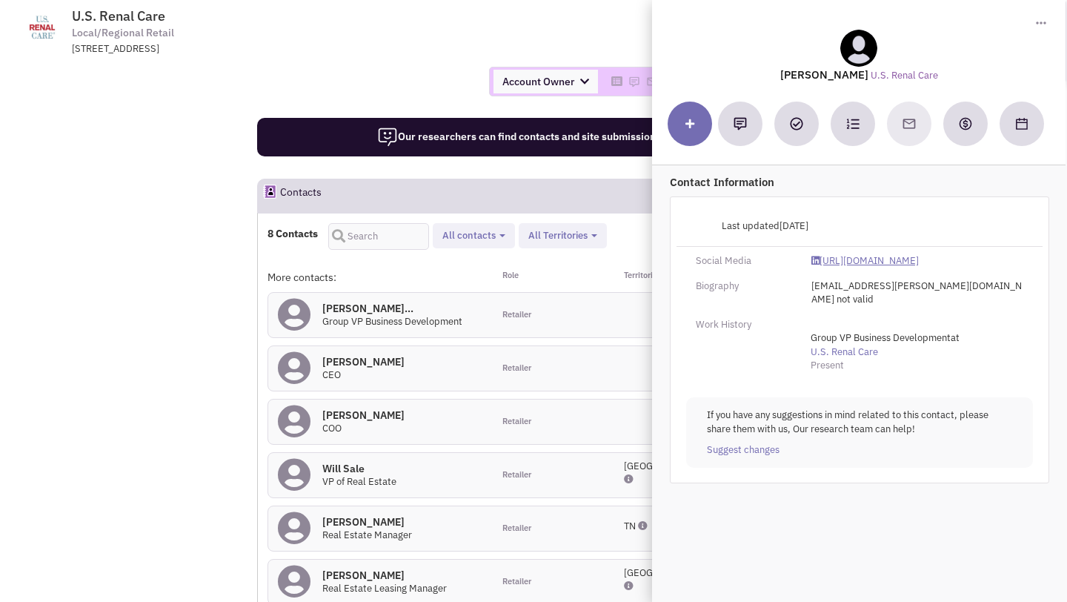
click at [853, 262] on link "[URL][DOMAIN_NAME]" at bounding box center [865, 261] width 107 height 14
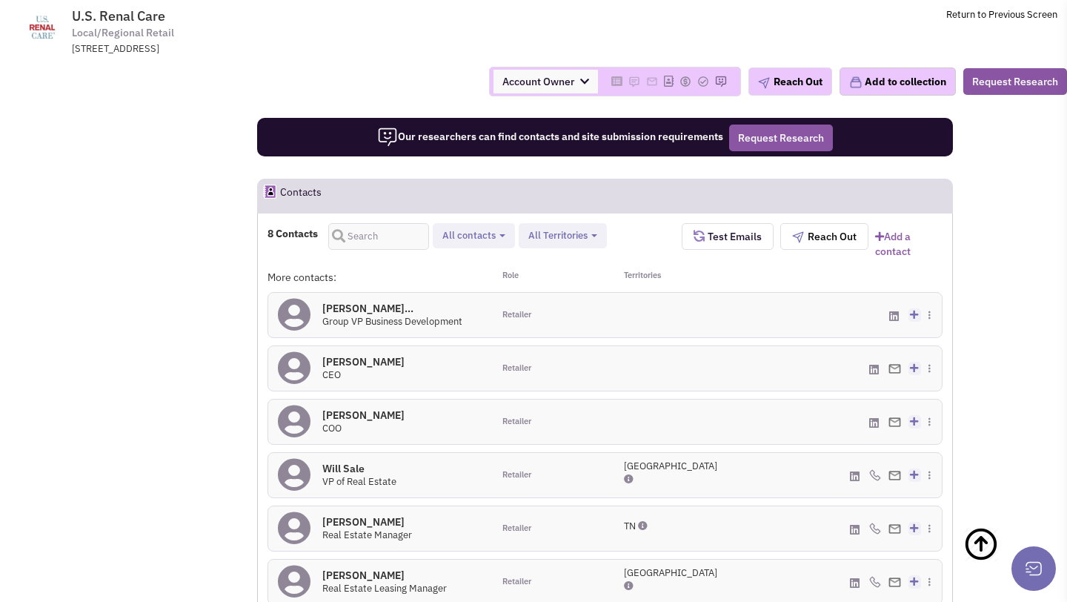
click at [351, 462] on h4 "Will Sale 0" at bounding box center [359, 468] width 74 height 13
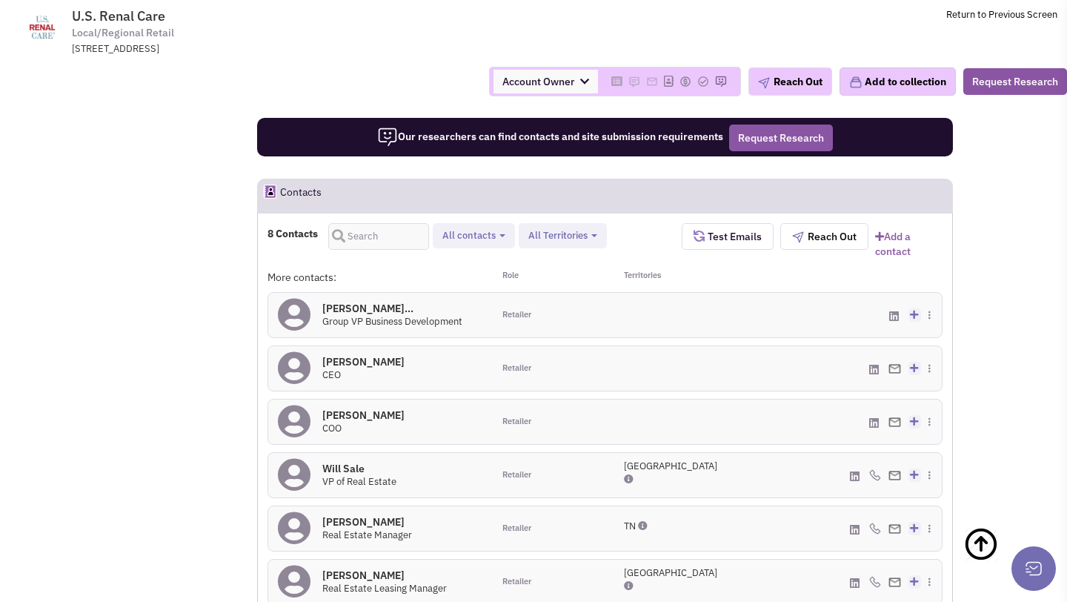
click at [363, 355] on div "[PERSON_NAME] 0 CEO" at bounding box center [363, 368] width 82 height 27
click at [359, 355] on h4 "[PERSON_NAME] 0" at bounding box center [363, 361] width 82 height 13
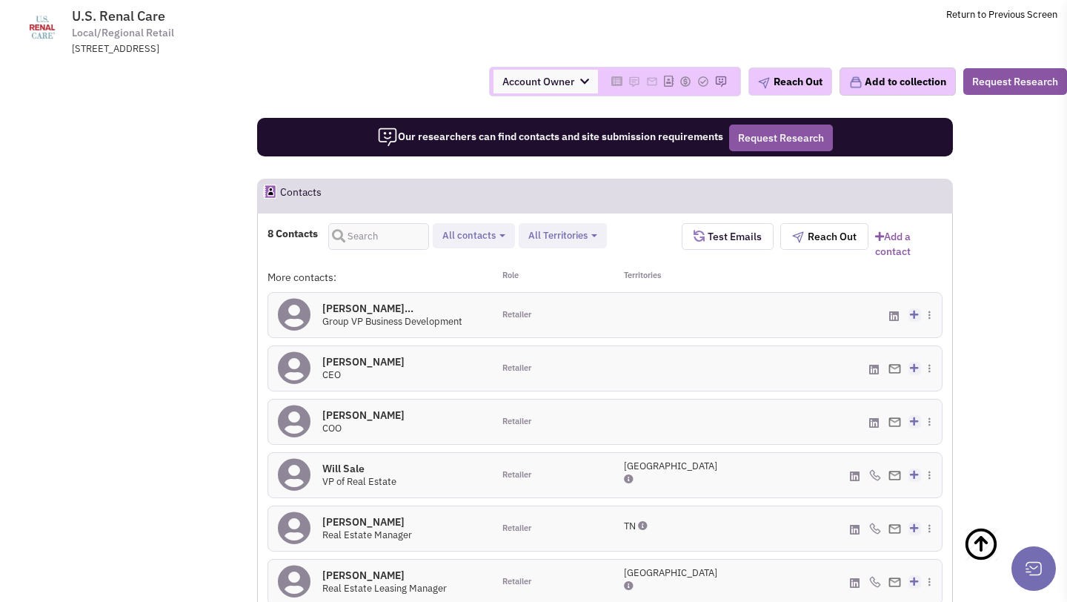
click at [348, 462] on h4 "Will Sale 0" at bounding box center [359, 468] width 74 height 13
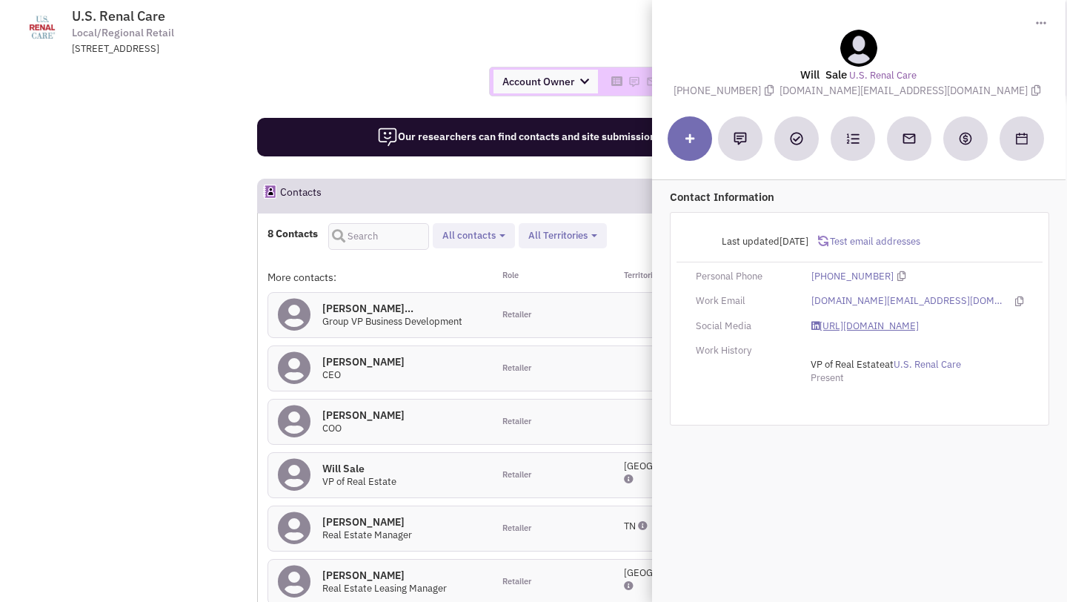
click at [843, 325] on link "https://www.linkedin.com/in/willsale/" at bounding box center [865, 326] width 107 height 14
click at [861, 322] on link "https://www.linkedin.com/in/willsale/" at bounding box center [865, 326] width 107 height 14
drag, startPoint x: 834, startPoint y: 93, endPoint x: 964, endPoint y: 90, distance: 130.5
click at [964, 90] on span "will.sale@transwestern.com" at bounding box center [912, 90] width 265 height 13
copy span "will.sale@transwestern.com"
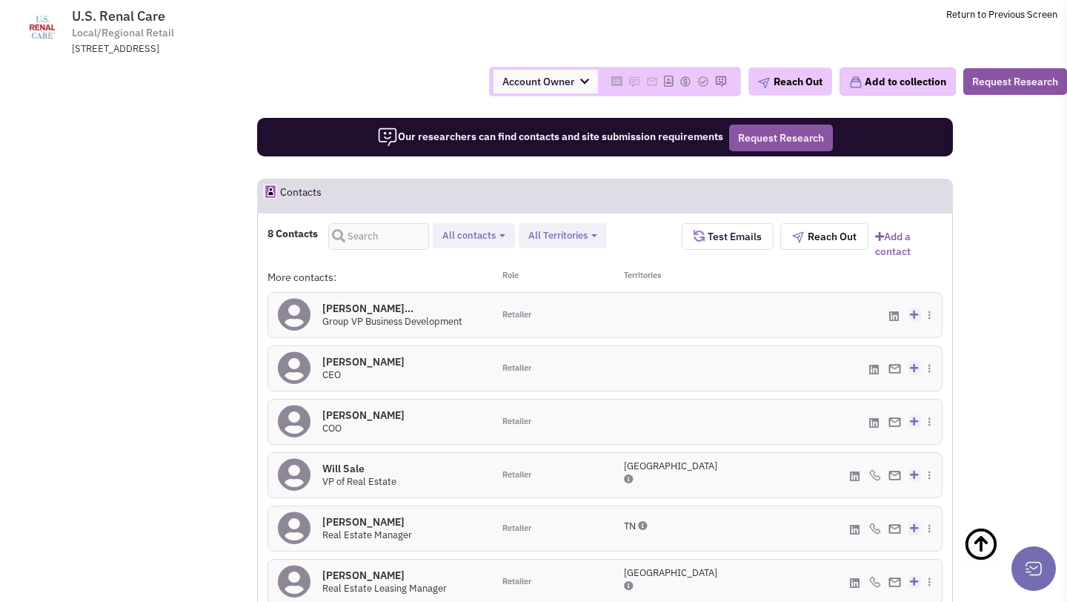
scroll to position [1028, 0]
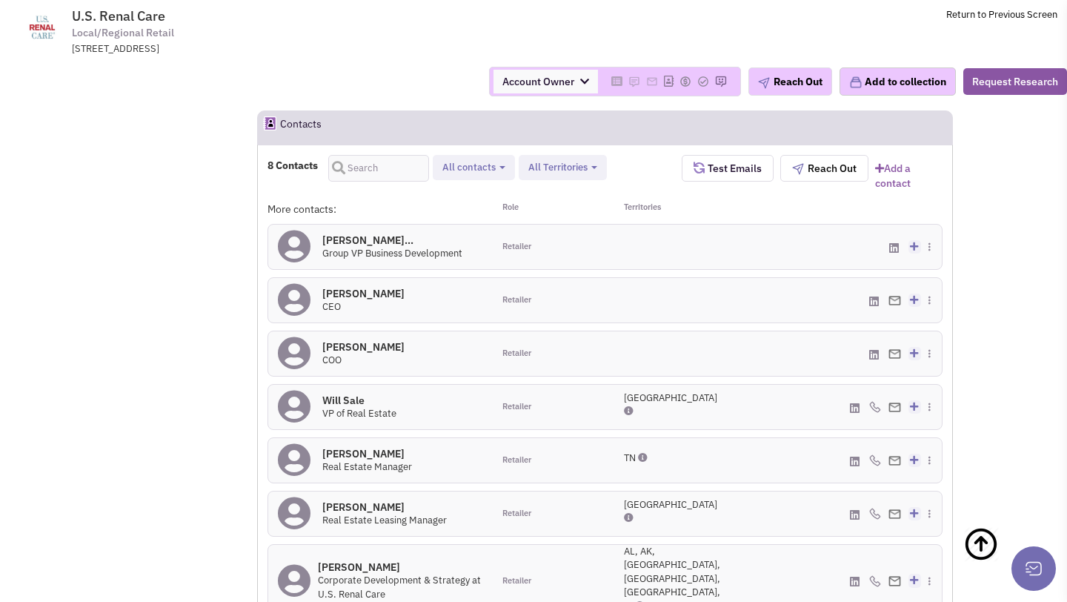
click at [365, 447] on h4 "Kristin Pennington 0" at bounding box center [367, 453] width 90 height 13
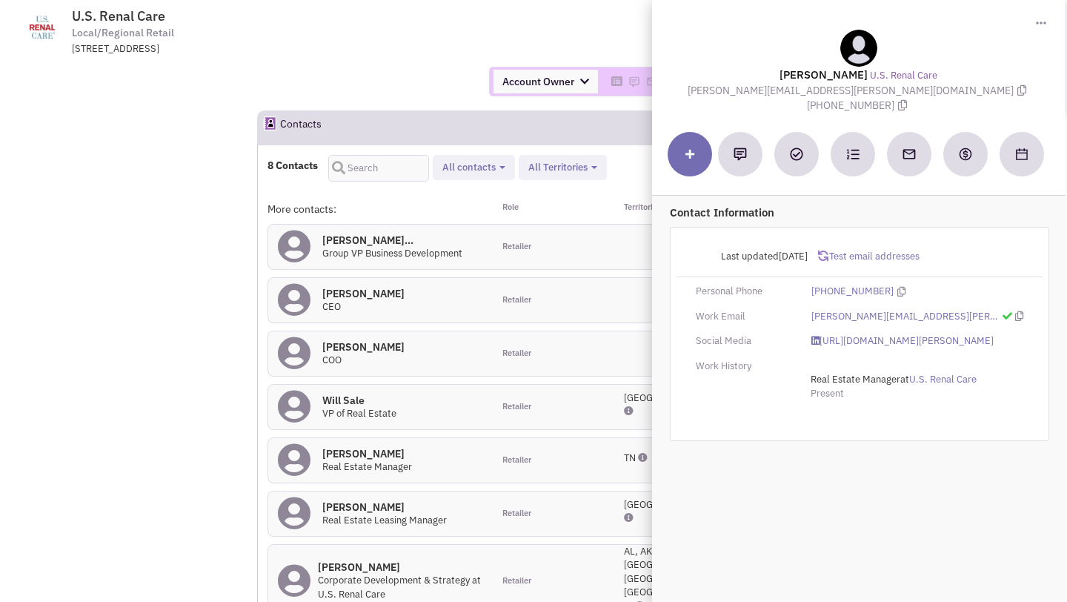
drag, startPoint x: 714, startPoint y: 89, endPoint x: 887, endPoint y: 89, distance: 172.7
click at [887, 89] on span "kristin.pennington@usrenalcare.com" at bounding box center [859, 90] width 342 height 13
copy span "kristin.pennington@usrenalcare.com"
click at [838, 334] on link "https://www.linkedin.com/in/kristin-pennington-325063b6/" at bounding box center [903, 341] width 182 height 14
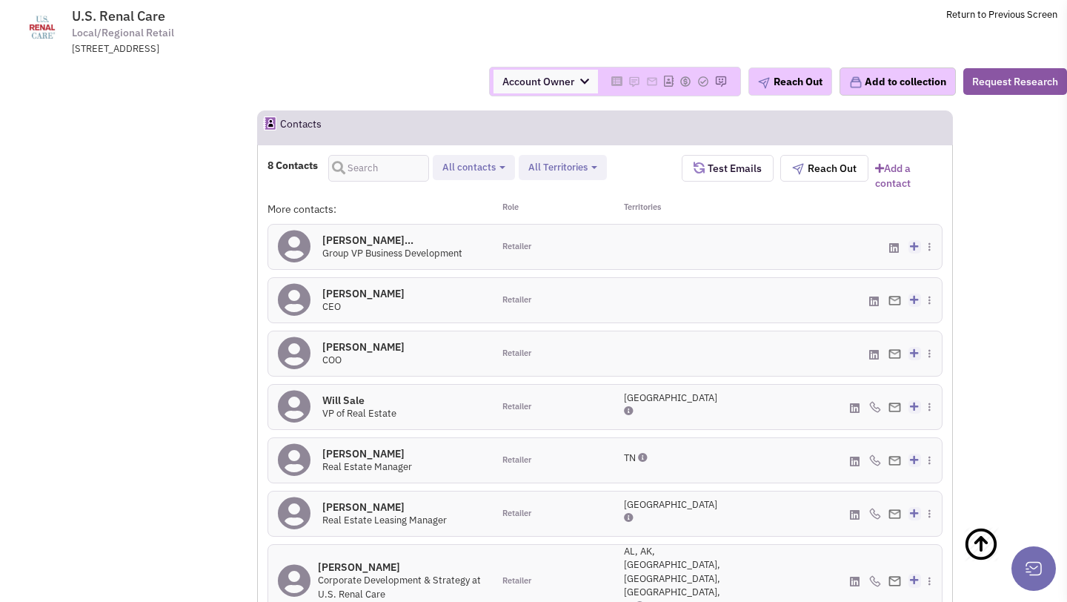
click at [347, 287] on h4 "Mark Caputo 0" at bounding box center [363, 293] width 82 height 13
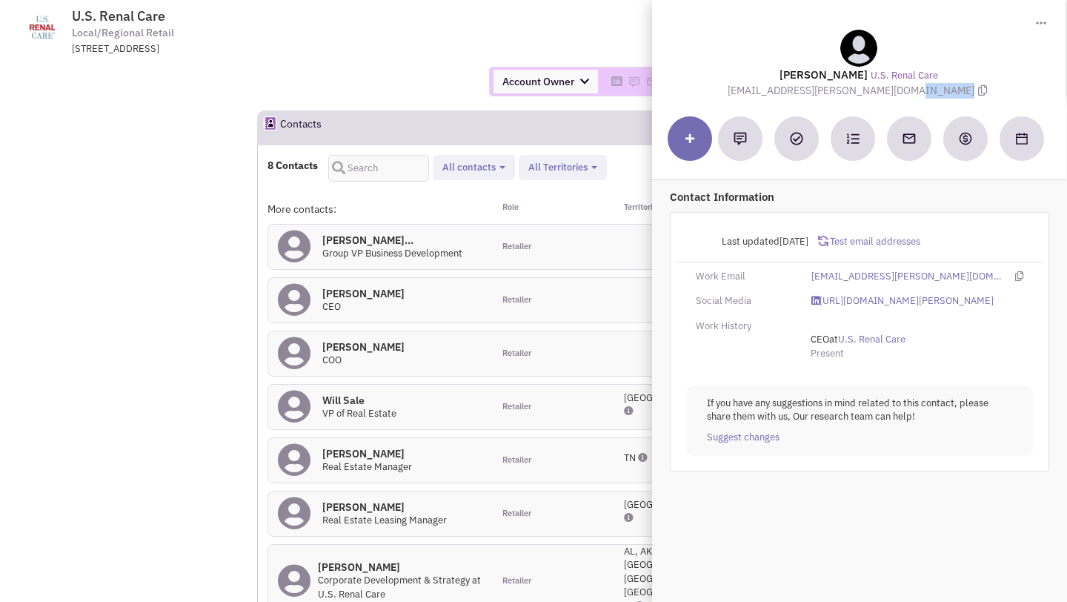
drag, startPoint x: 779, startPoint y: 94, endPoint x: 916, endPoint y: 98, distance: 137.2
click at [916, 98] on div "Toggle Dropdown Download contact card (.vcf) Mark Caputo U.S. Renal Care mark.c…" at bounding box center [858, 48] width 415 height 99
copy div "mark.caputo@usrenalcare.com"
click at [868, 295] on link "https://www.linkedin.com/in/mark-caputo-49590b10/" at bounding box center [903, 301] width 182 height 14
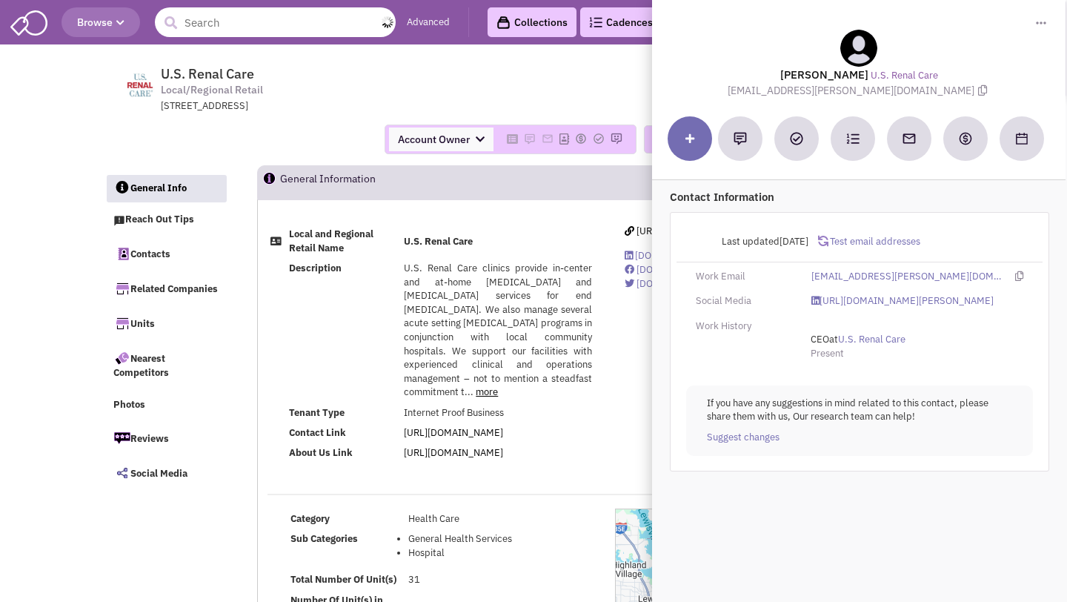
click at [285, 27] on input "text" at bounding box center [275, 22] width 241 height 30
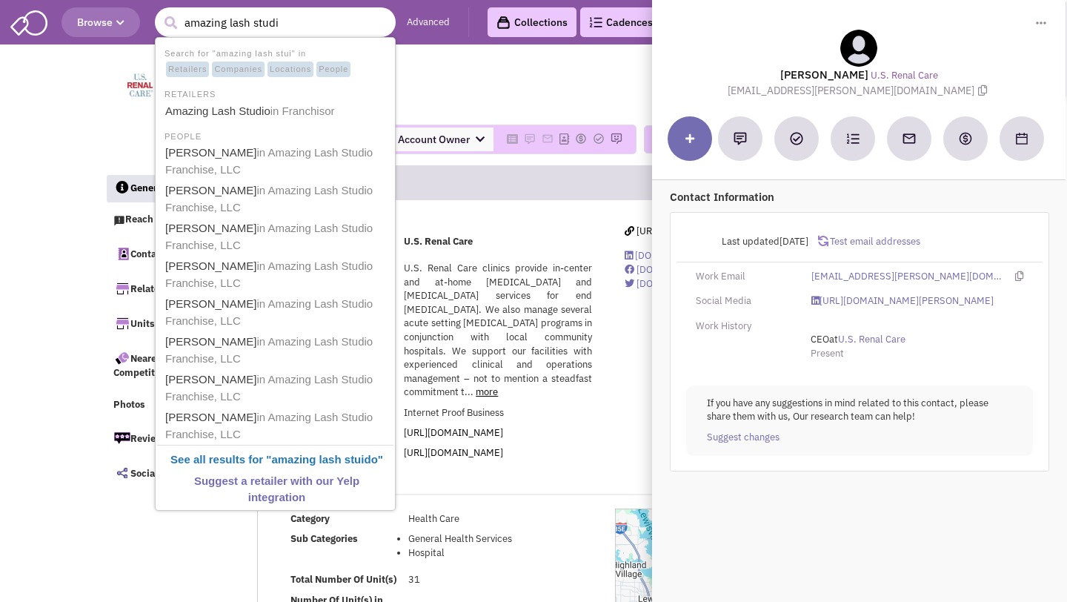
type input "amazing lash studio"
click at [255, 107] on b "Amazing Lash Studio" at bounding box center [221, 111] width 113 height 13
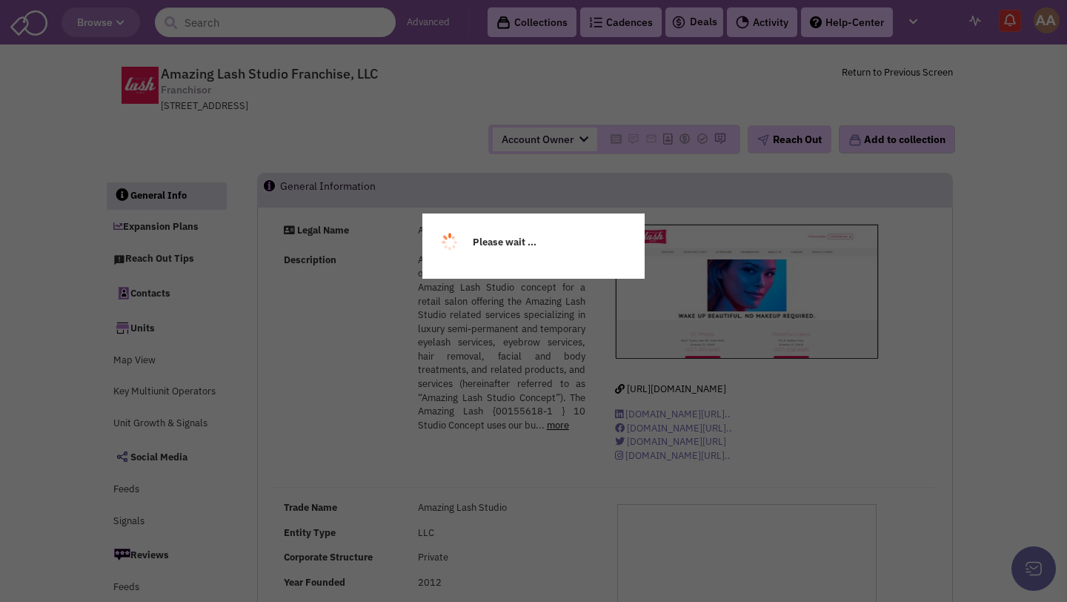
select select
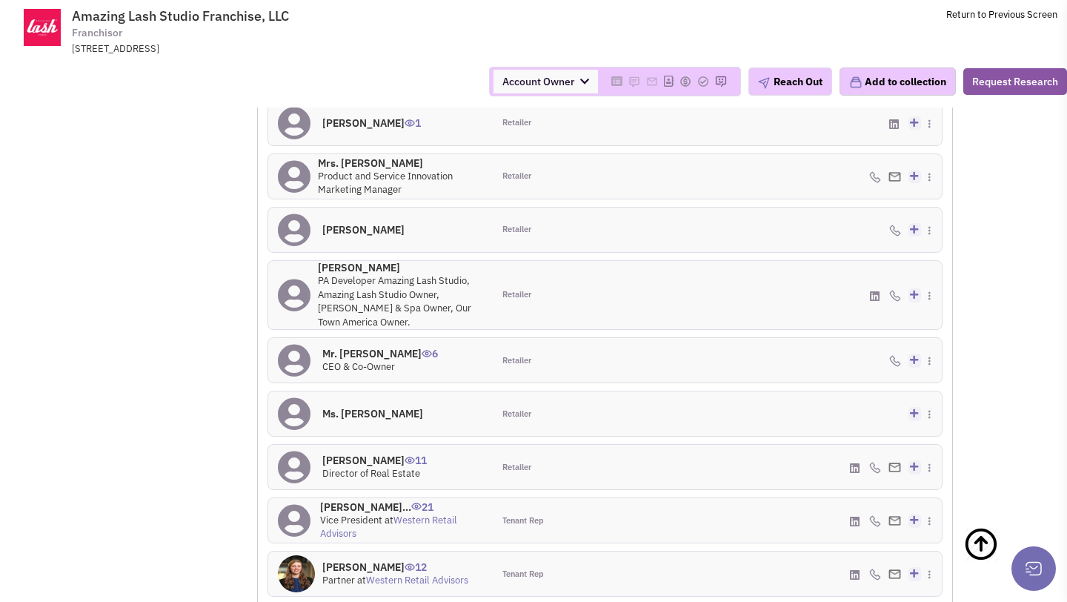
scroll to position [1465, 0]
click at [351, 351] on h4 "Mr. [PERSON_NAME] Le 6" at bounding box center [380, 352] width 116 height 13
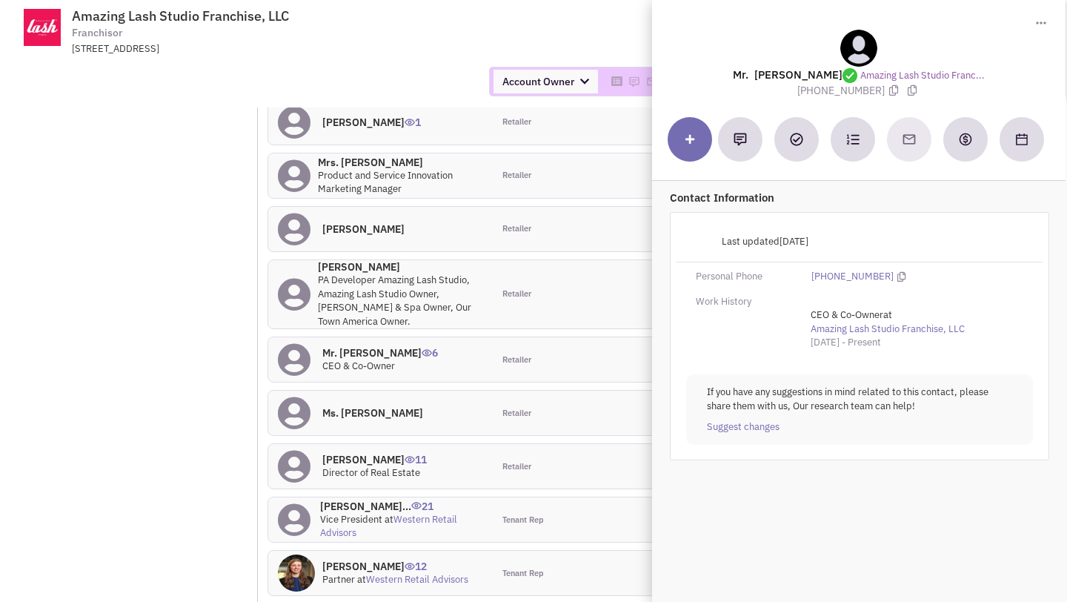
click at [427, 50] on div "[STREET_ADDRESS]" at bounding box center [265, 49] width 387 height 14
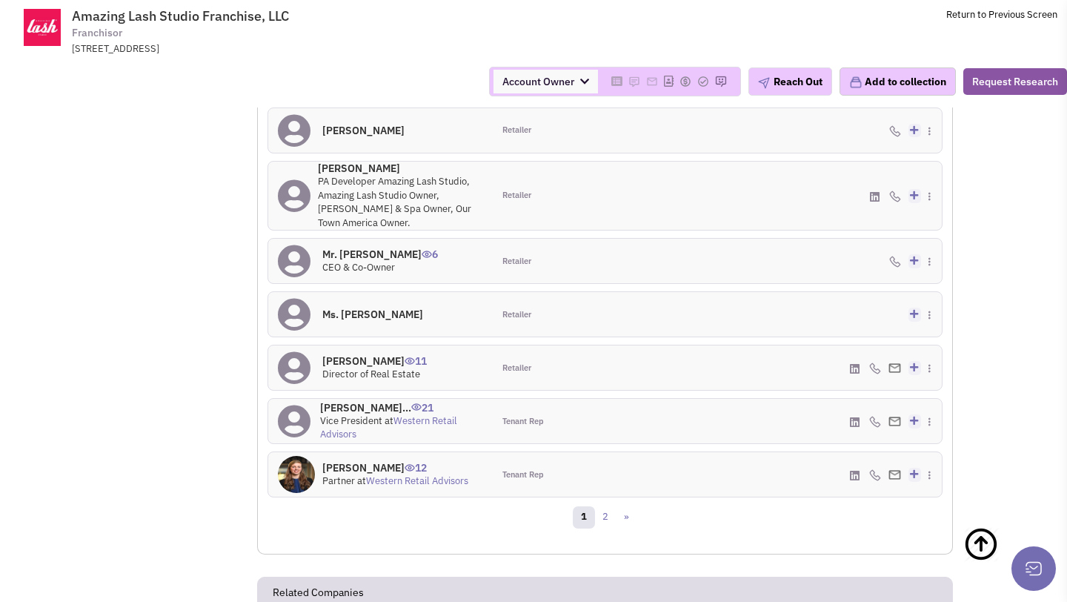
scroll to position [1554, 0]
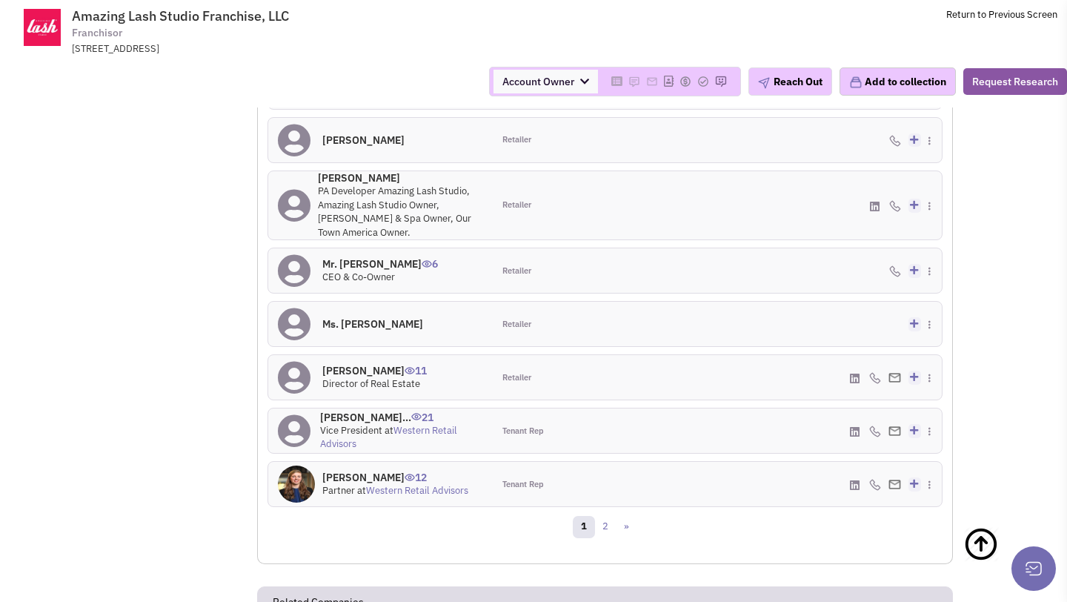
click at [345, 368] on h4 "[PERSON_NAME] 11" at bounding box center [374, 370] width 105 height 13
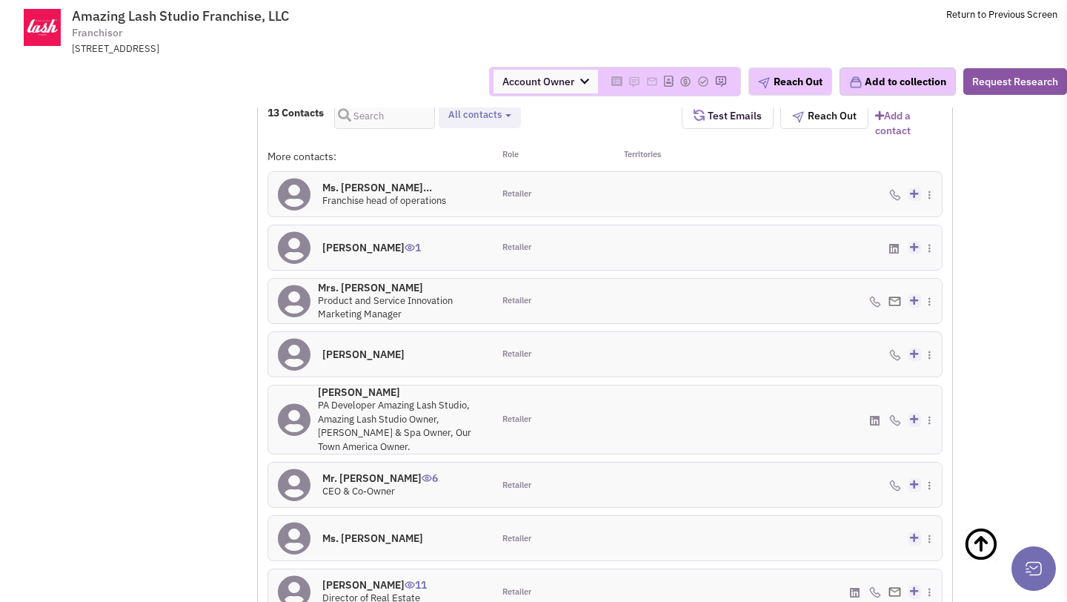
scroll to position [1337, 0]
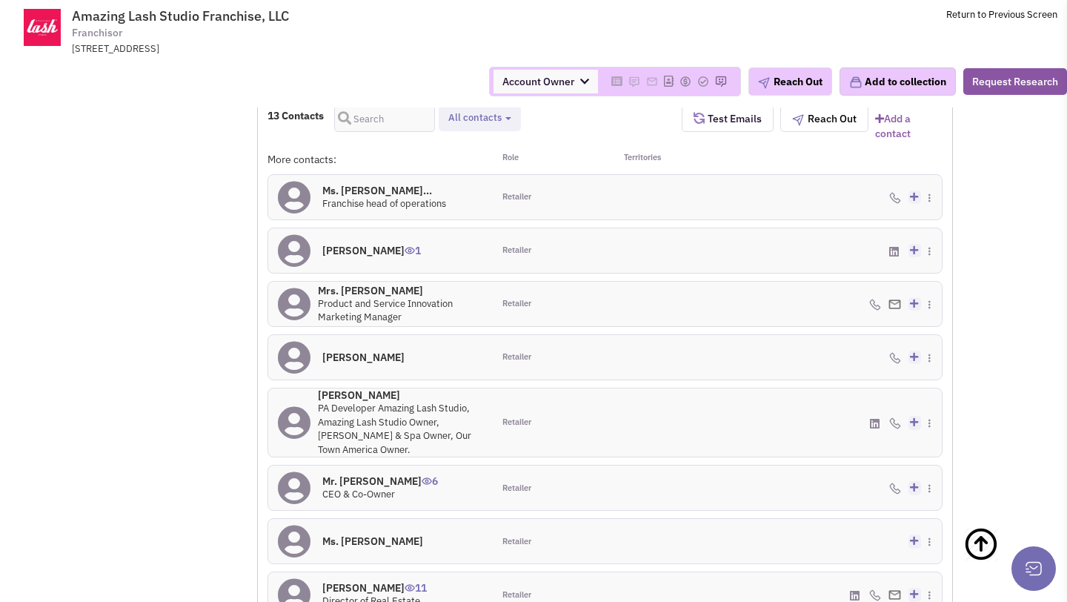
click at [371, 189] on h4 "Ms. [PERSON_NAME]... 0" at bounding box center [384, 190] width 124 height 13
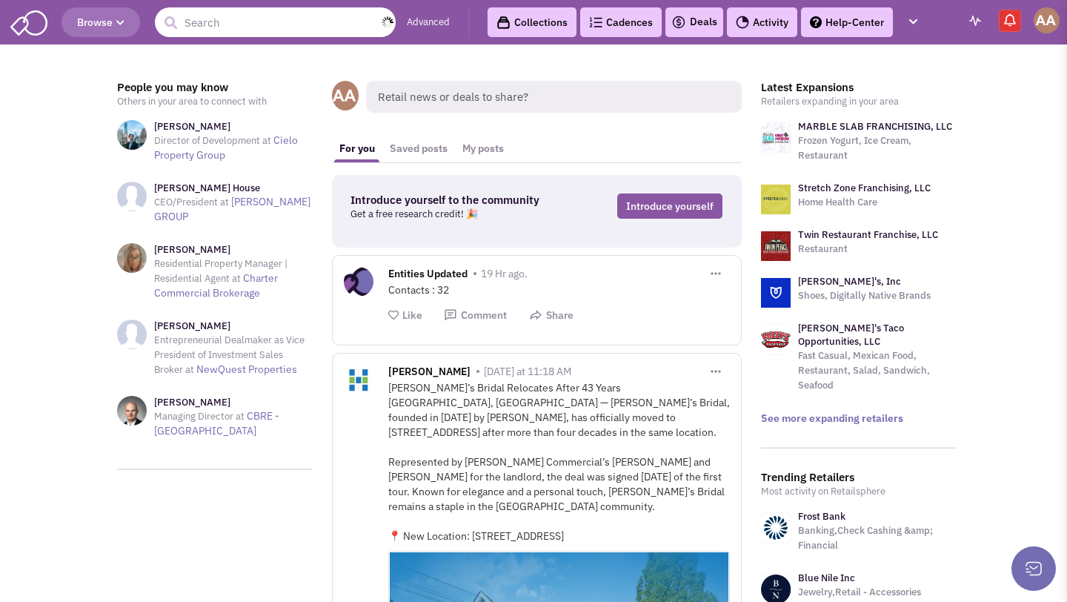
click at [285, 15] on input "text" at bounding box center [275, 22] width 241 height 30
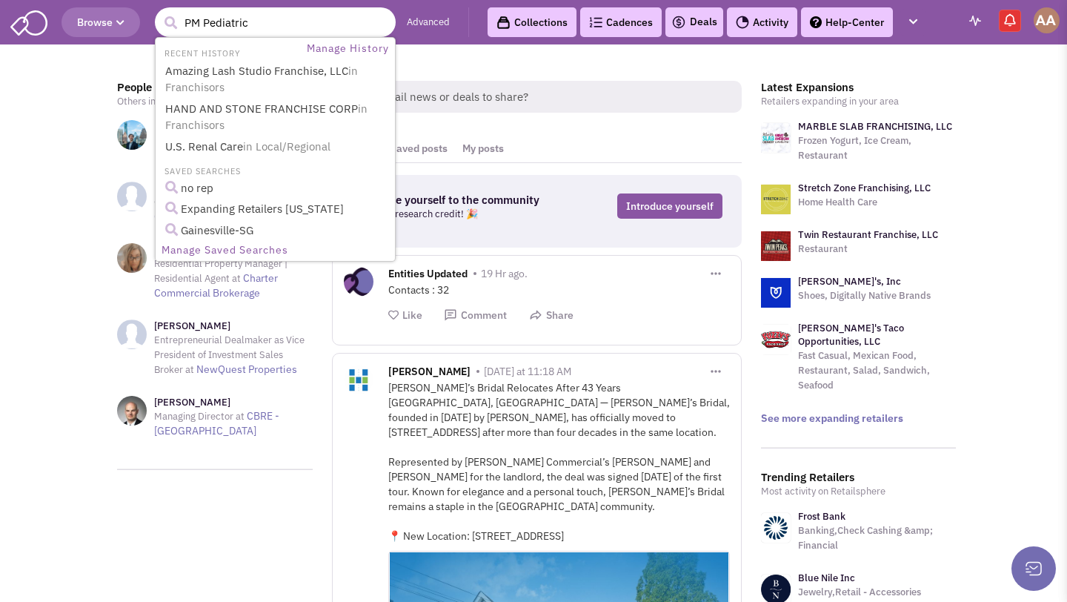
type input "PM Pediatrics"
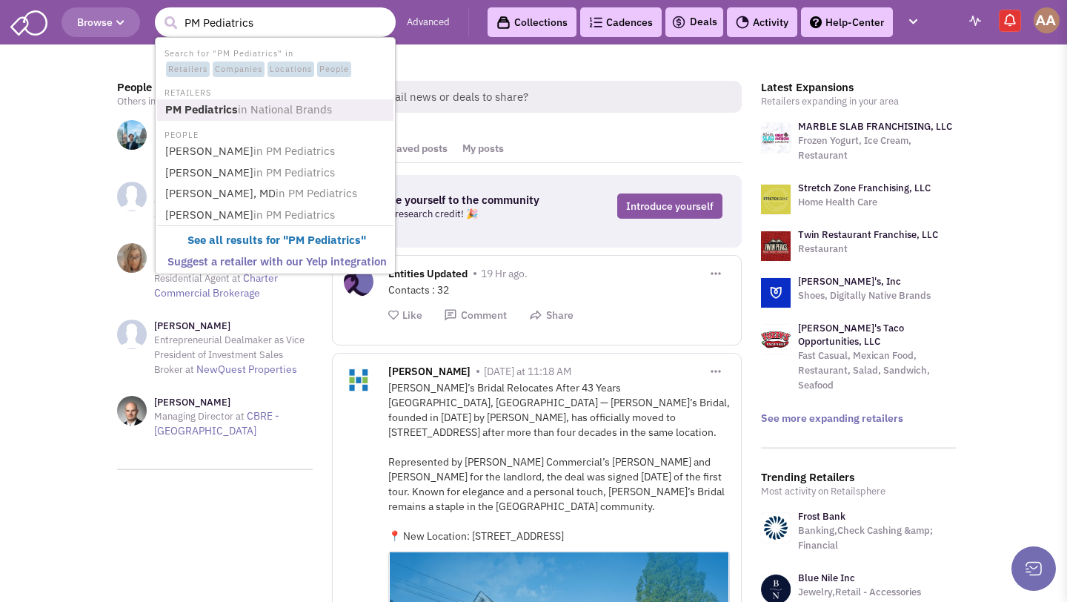
click at [199, 105] on b "PM Pediatrics" at bounding box center [201, 109] width 73 height 14
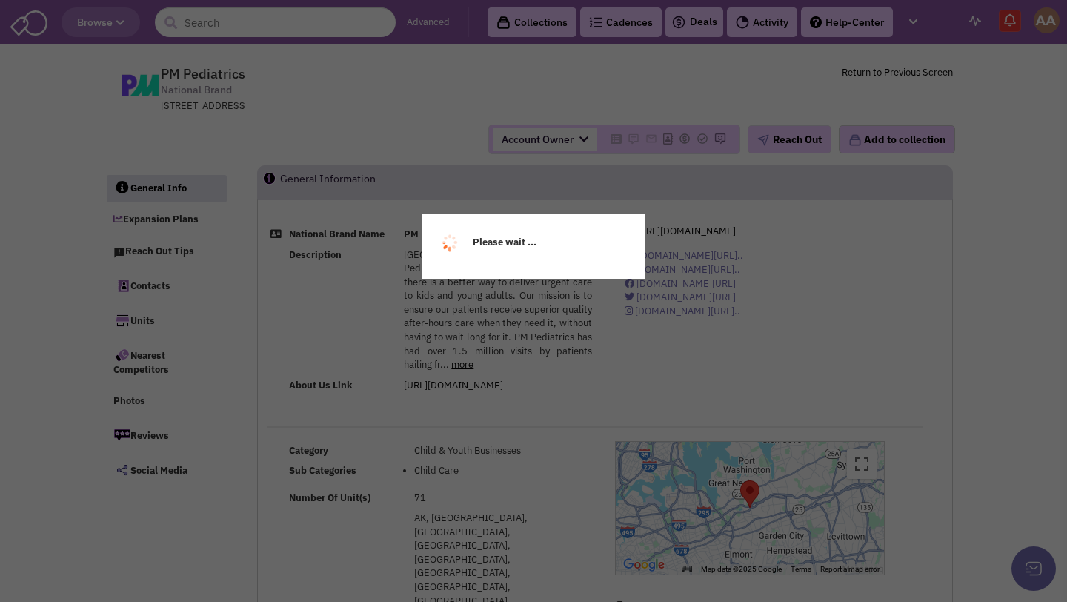
select select
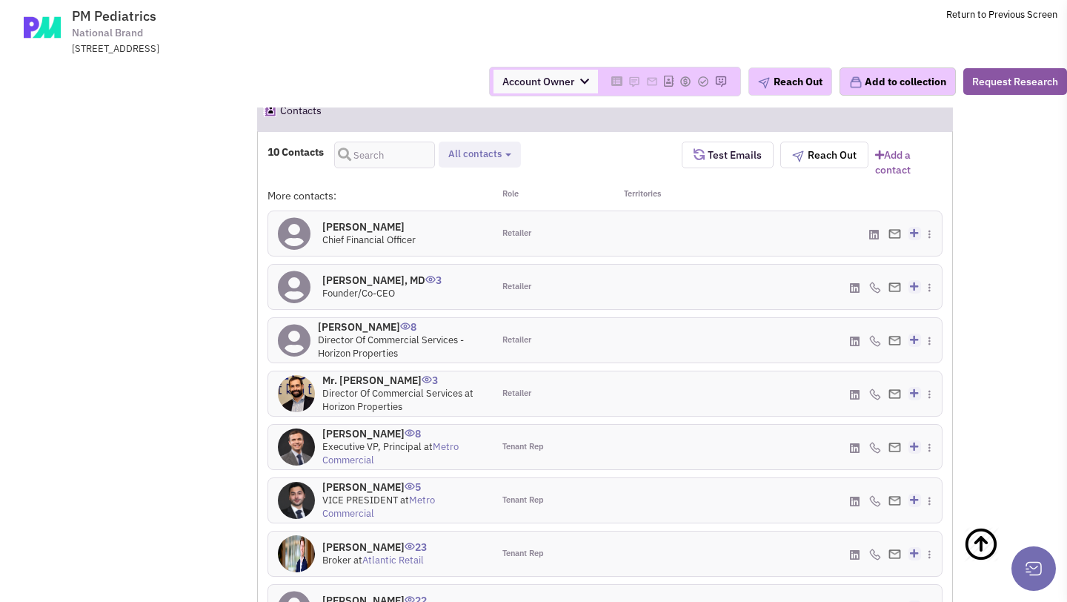
scroll to position [1106, 0]
